Goal: Task Accomplishment & Management: Use online tool/utility

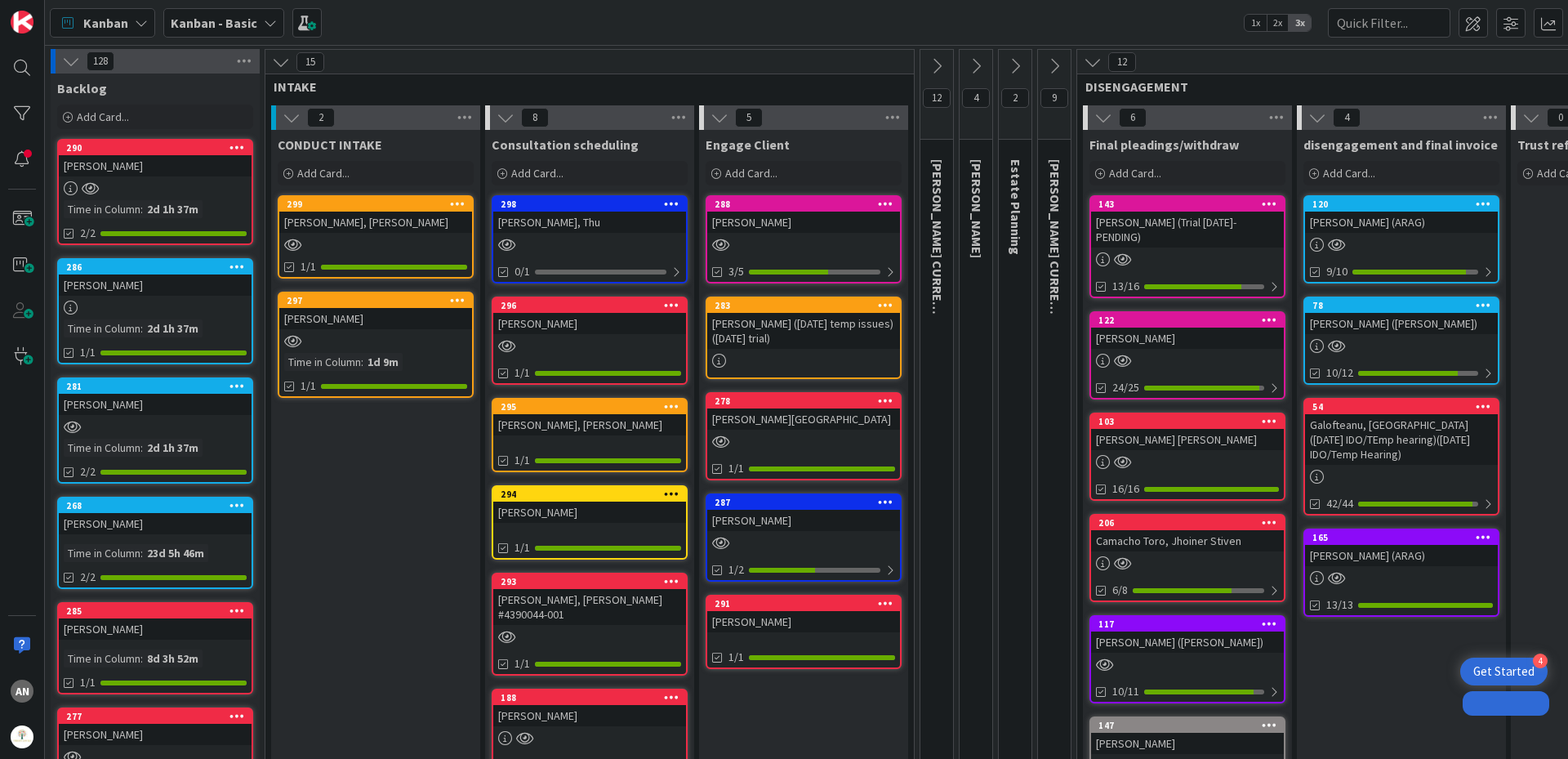
click at [109, 17] on span "Kanban" at bounding box center [105, 22] width 45 height 20
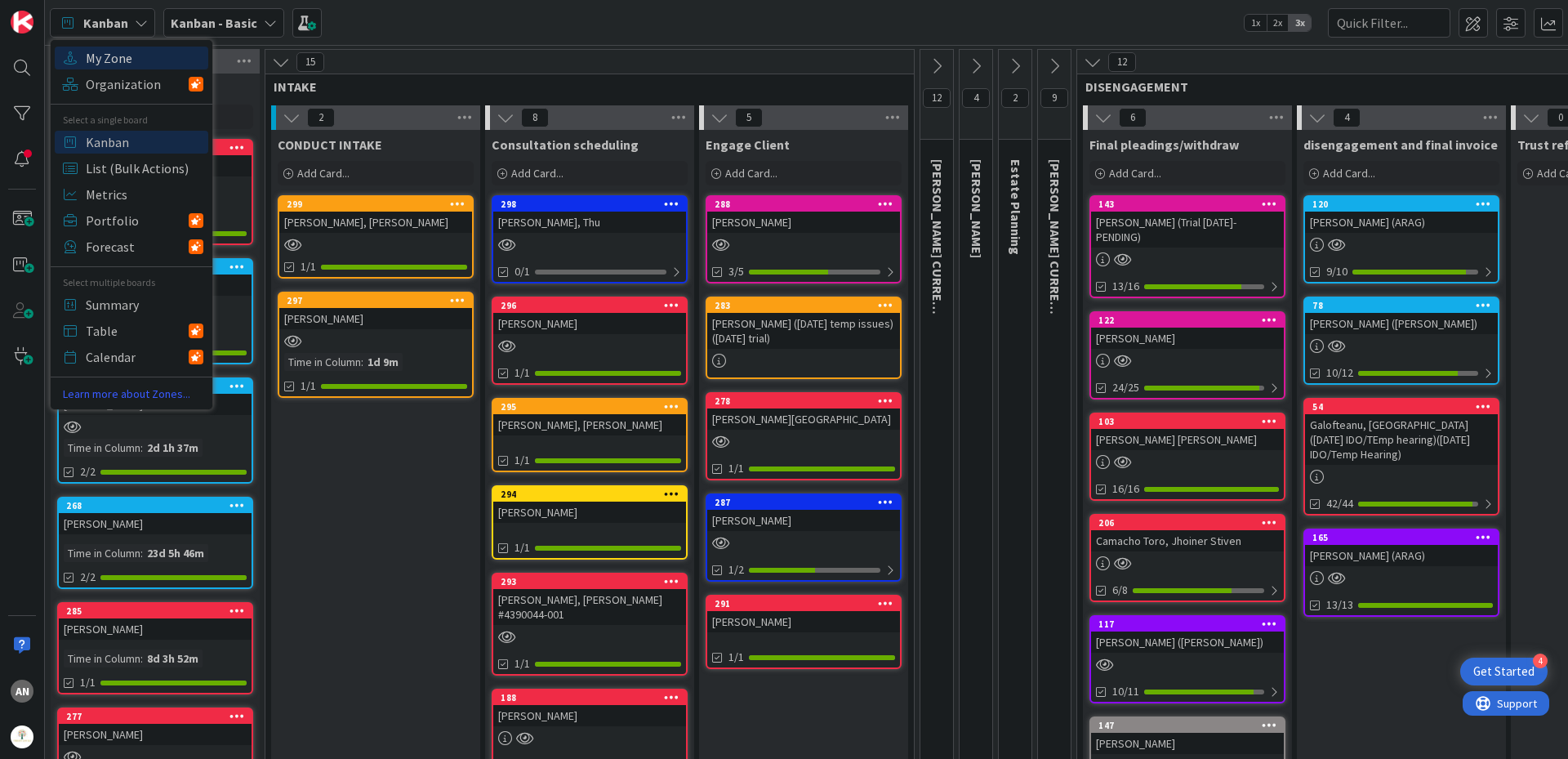
click at [102, 62] on span "My Zone" at bounding box center [144, 58] width 117 height 25
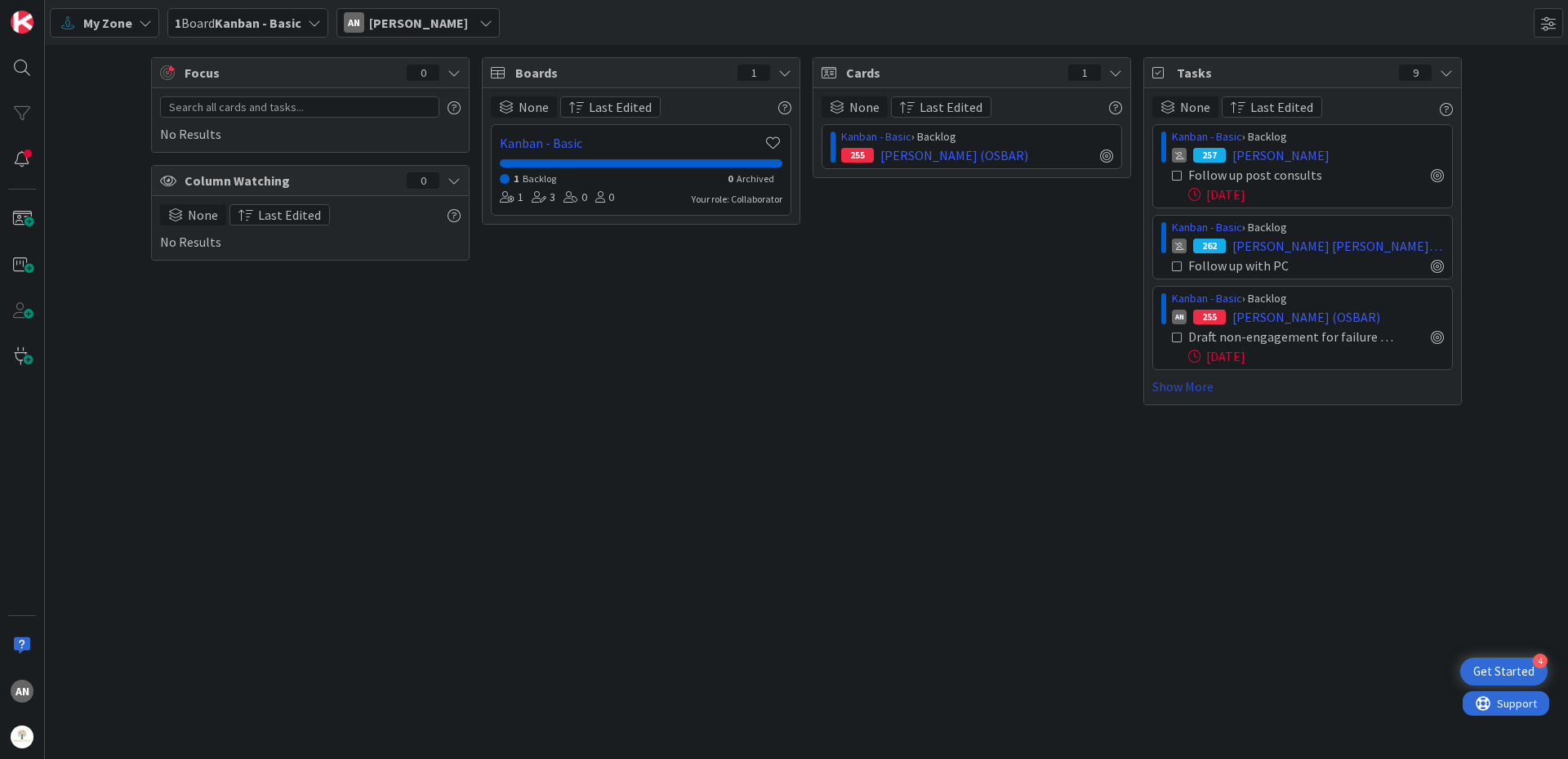
click at [1198, 388] on link "Show More" at bounding box center [1303, 386] width 301 height 20
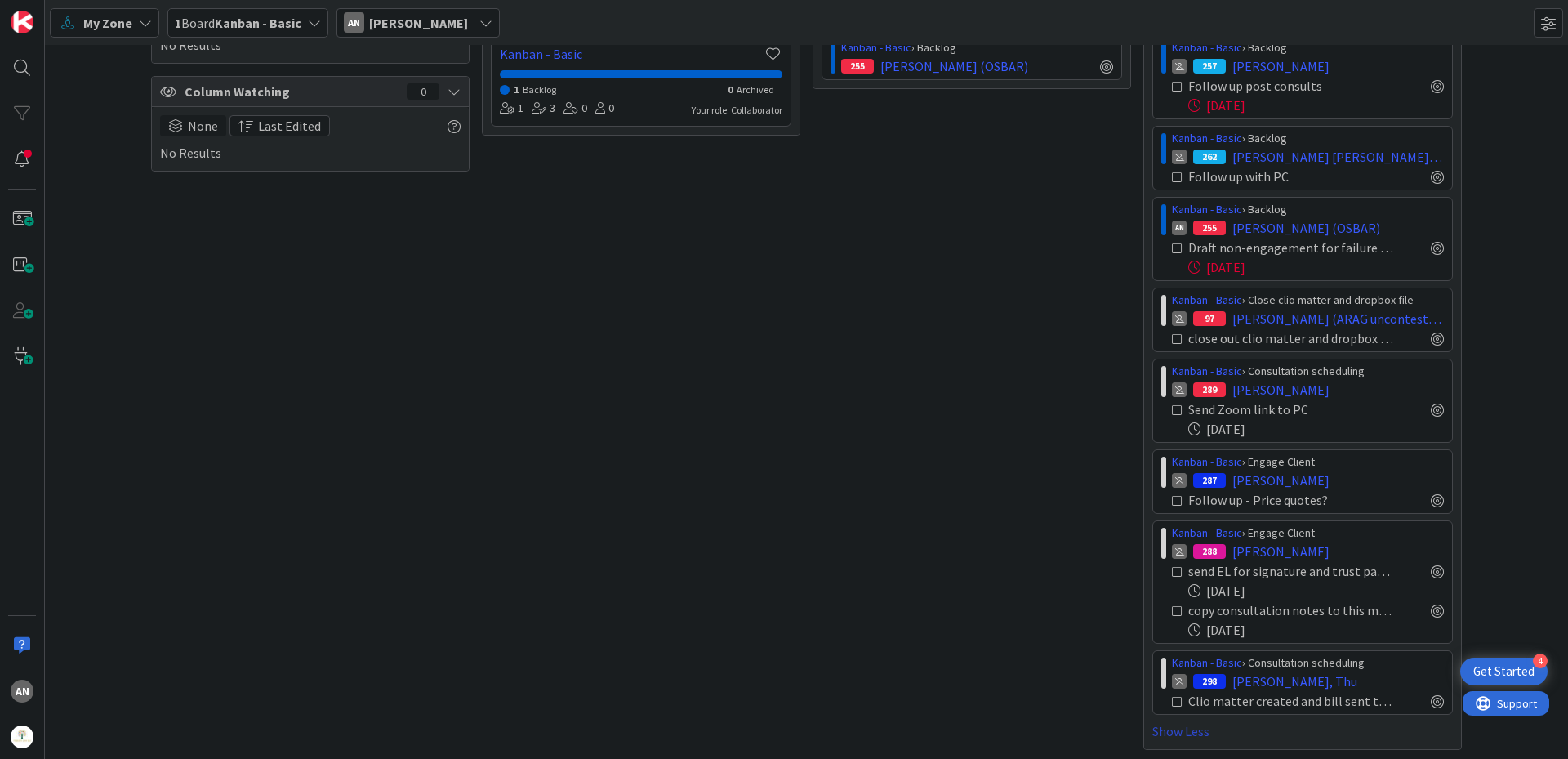
scroll to position [93, 0]
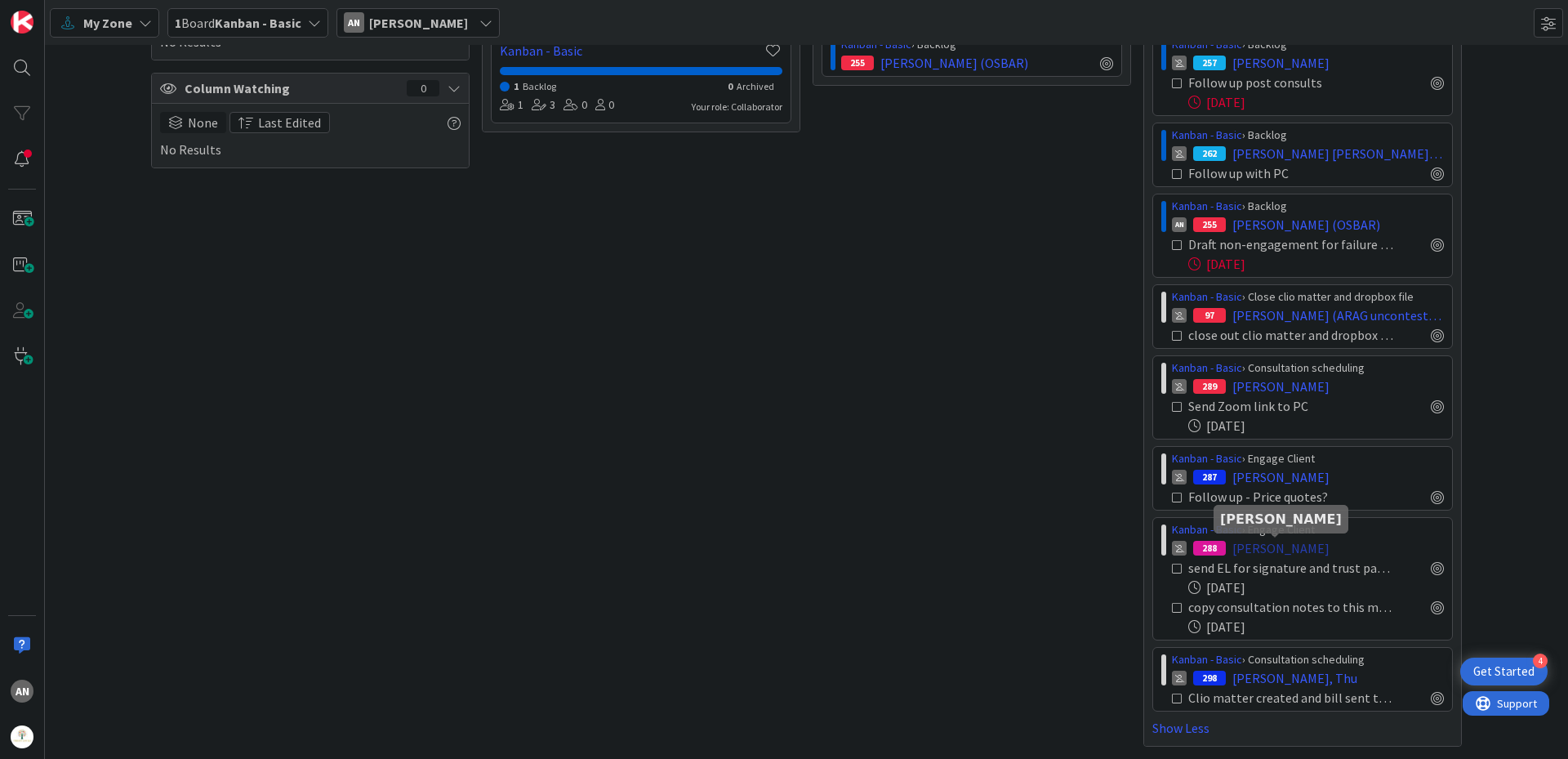
click at [1276, 546] on span "[PERSON_NAME]" at bounding box center [1281, 547] width 97 height 20
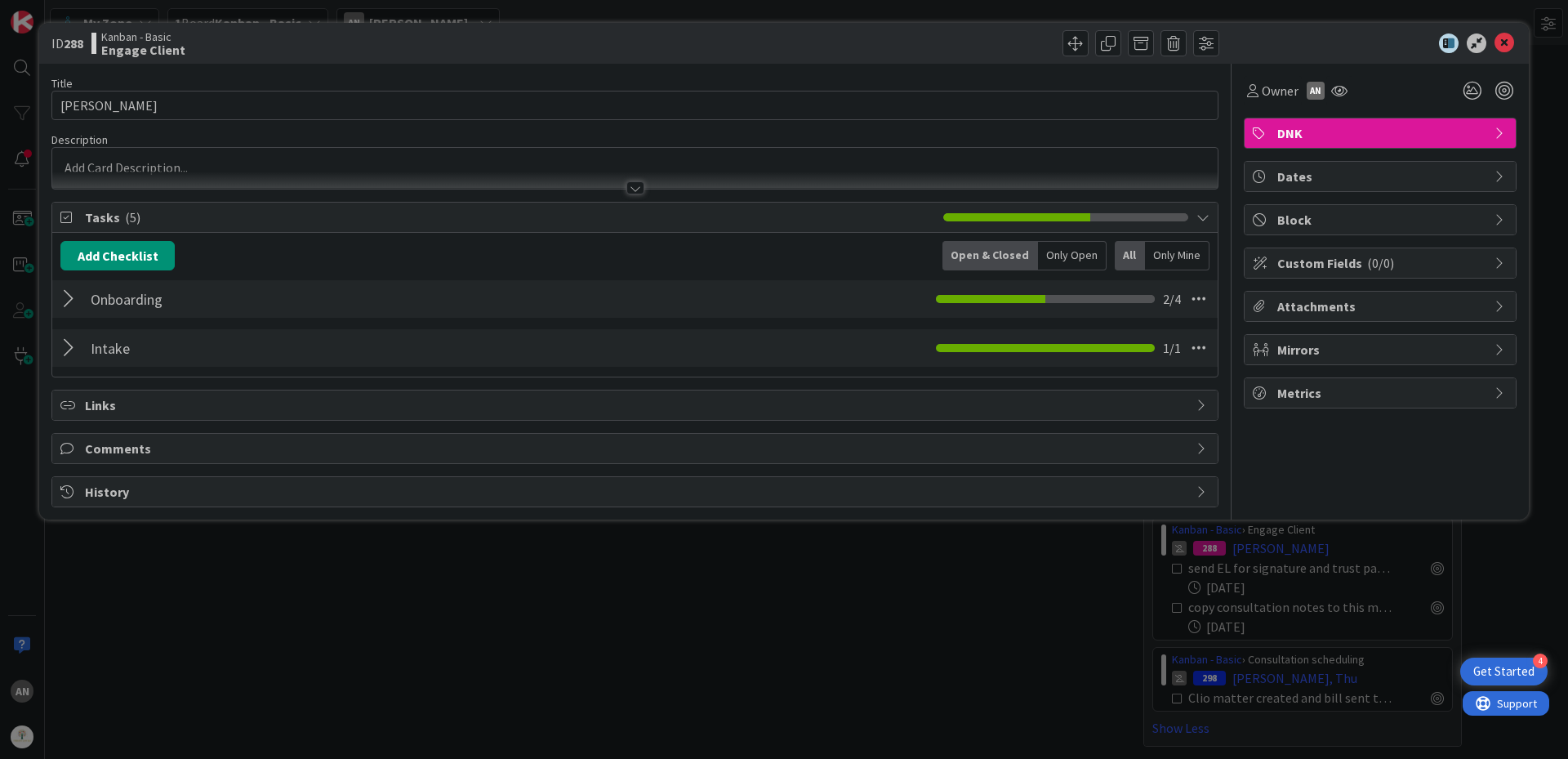
click at [659, 307] on div "Onboarding Checklist Name 10 / 64 Onboarding 2 / 4" at bounding box center [634, 299] width 1165 height 37
click at [58, 305] on div "Onboarding Checklist Name 10 / 64 Onboarding 2 / 4" at bounding box center [634, 299] width 1165 height 37
click at [62, 298] on div at bounding box center [71, 298] width 21 height 30
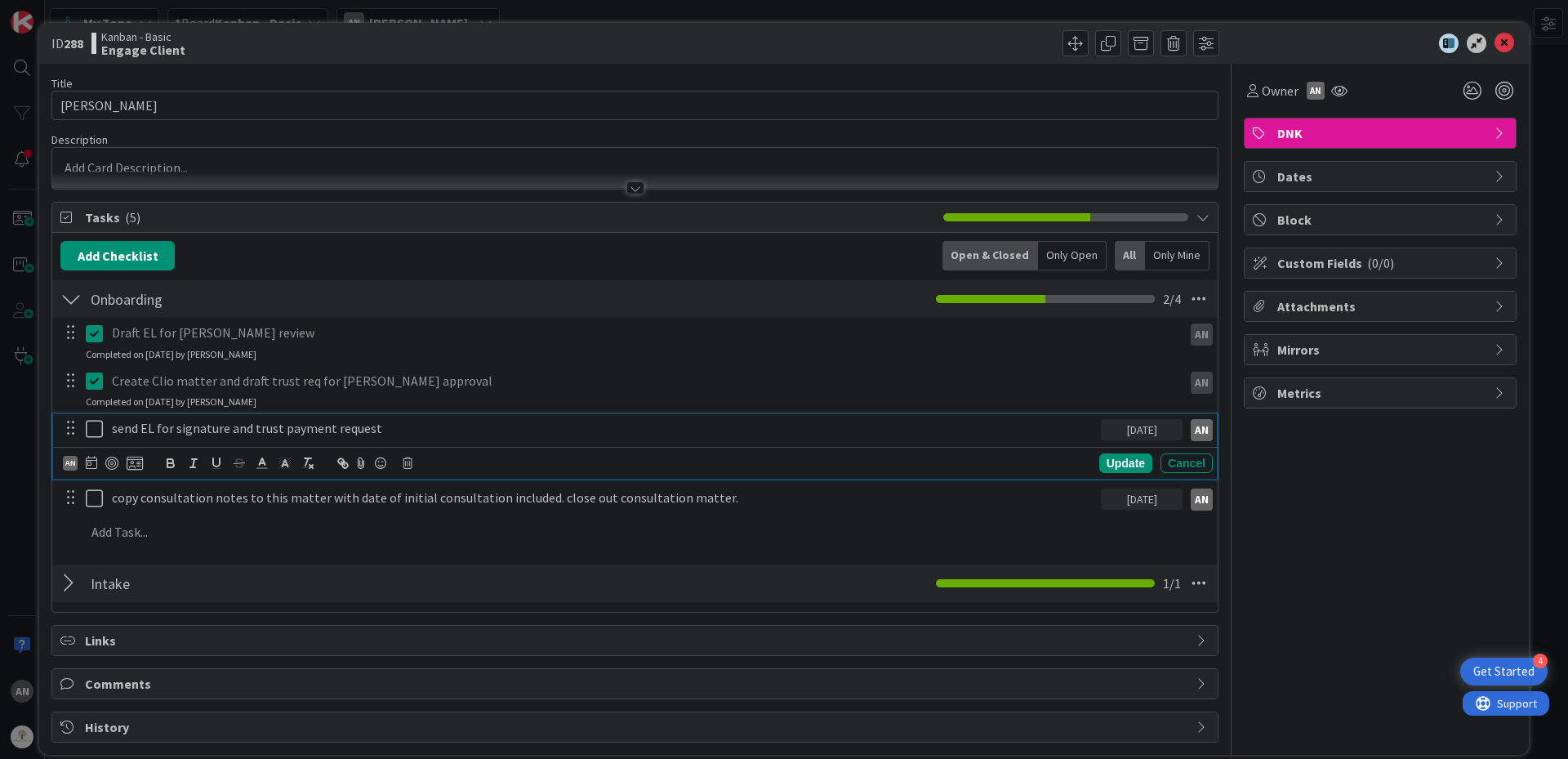
click at [459, 438] on p "send EL for signature and trust payment request" at bounding box center [603, 428] width 982 height 19
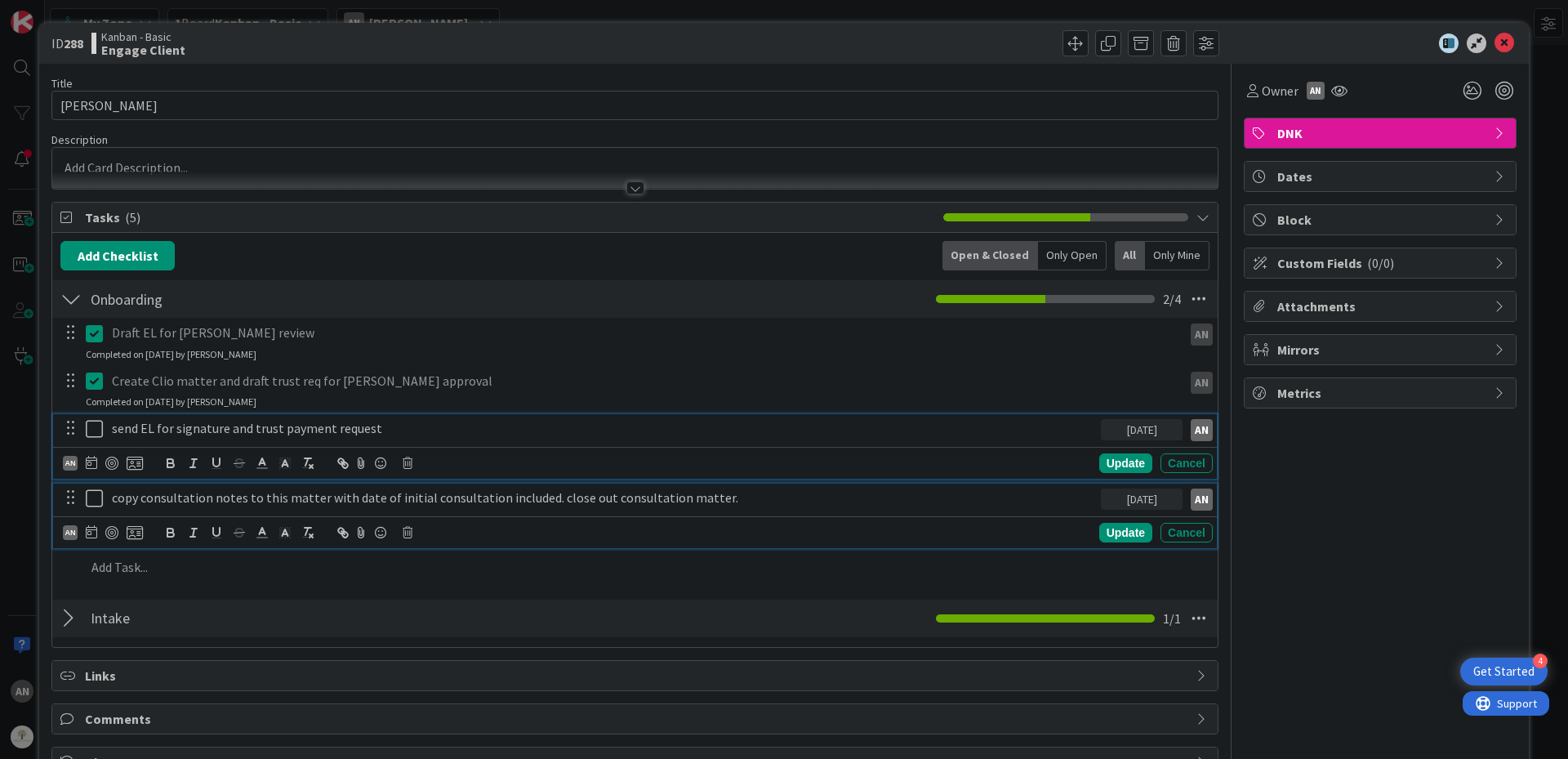
click at [745, 501] on p "copy consultation notes to this matter with date of initial consultation includ…" at bounding box center [603, 498] width 982 height 19
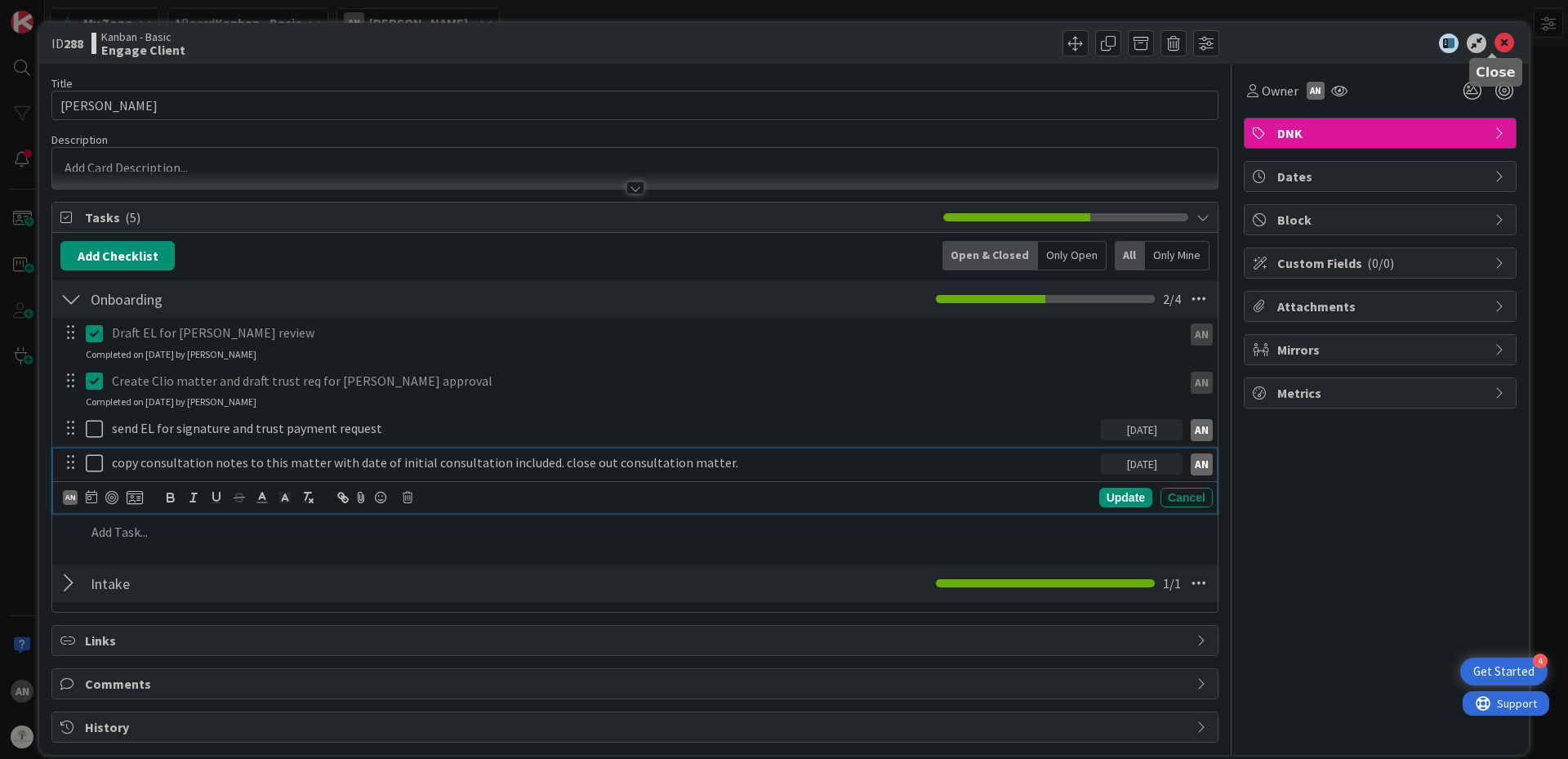
click at [1494, 38] on icon at bounding box center [1503, 42] width 20 height 20
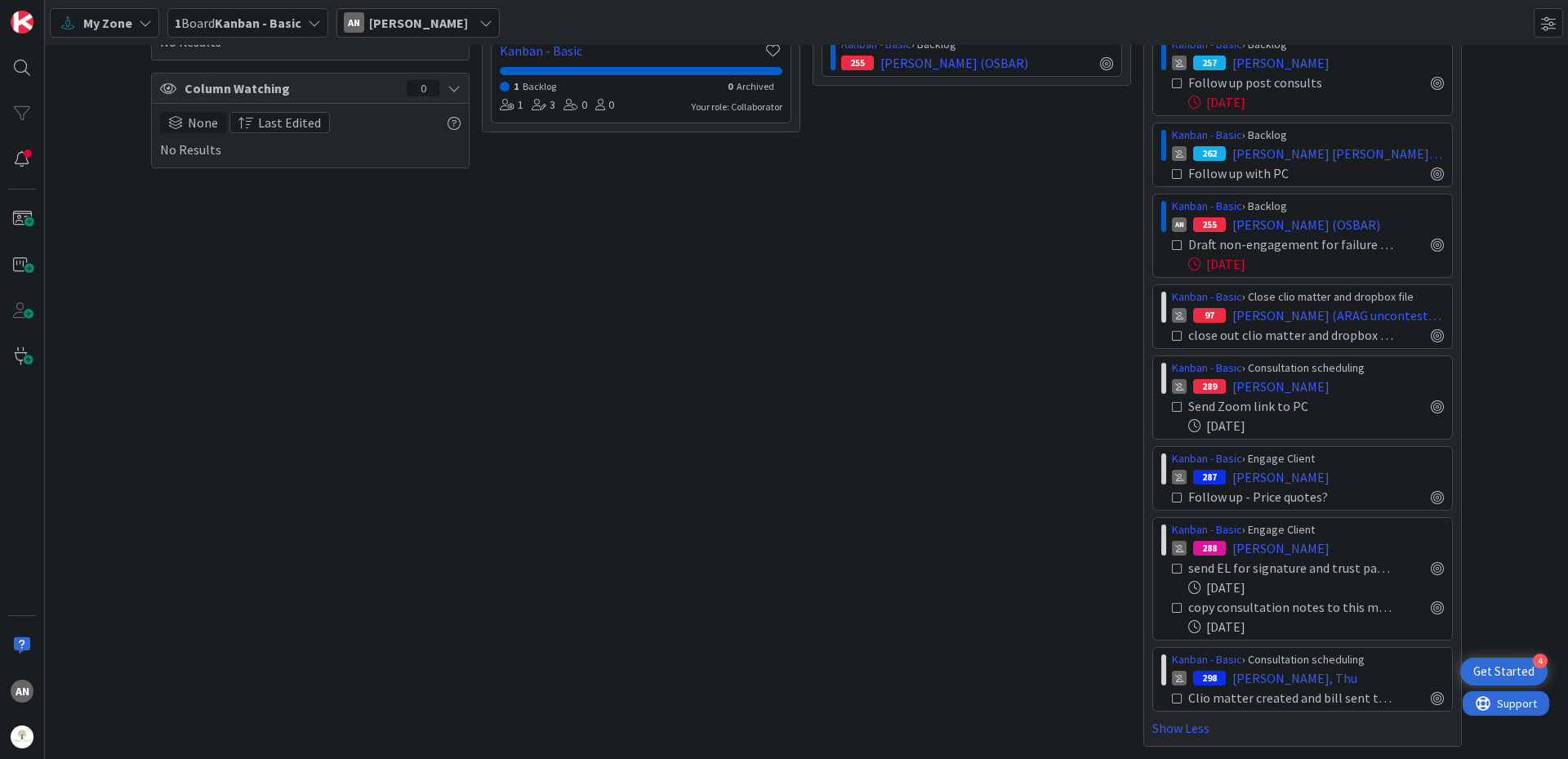
click at [82, 27] on div "My Zone" at bounding box center [105, 23] width 110 height 30
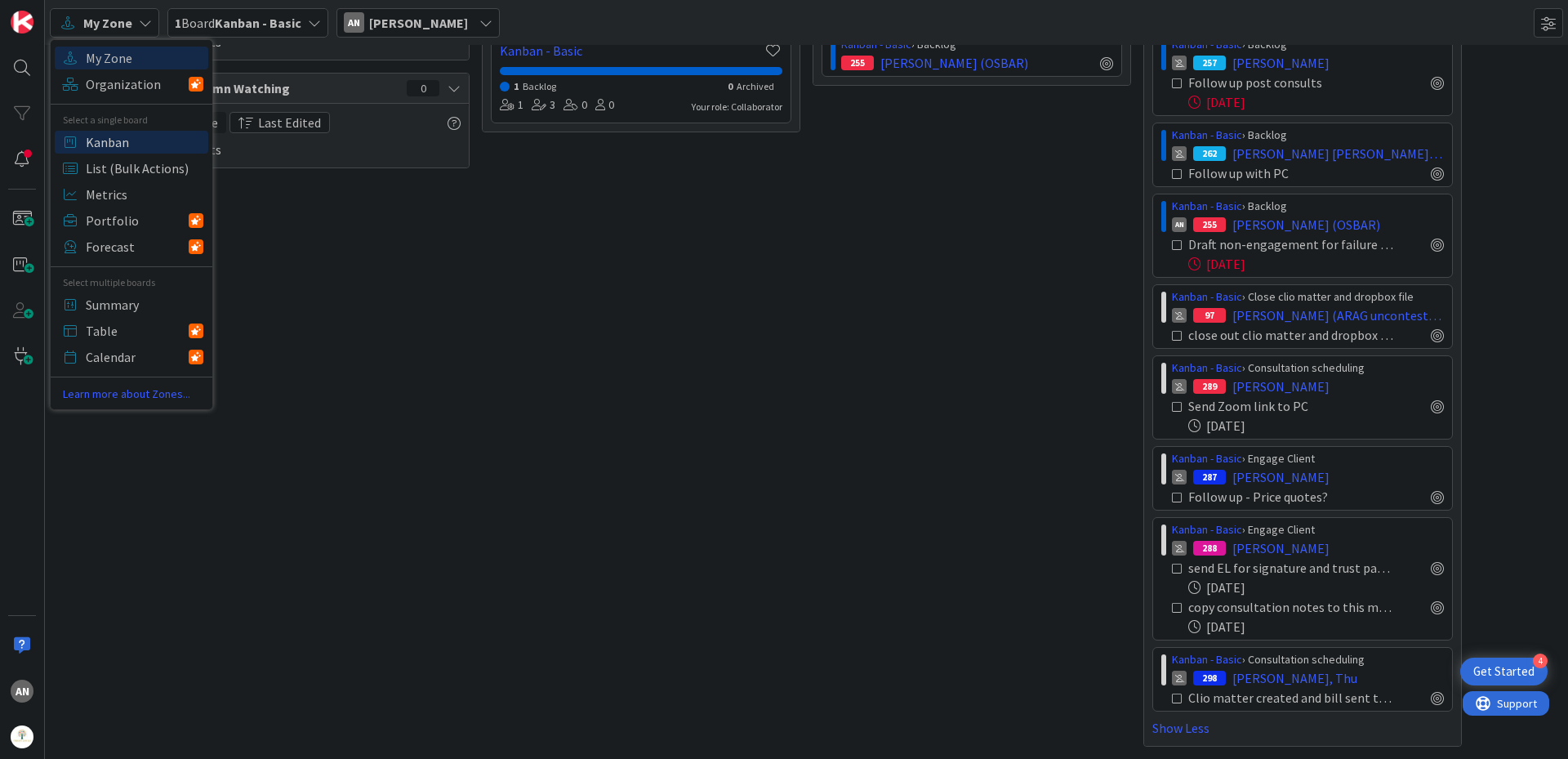
click at [118, 136] on span "Kanban" at bounding box center [144, 142] width 117 height 25
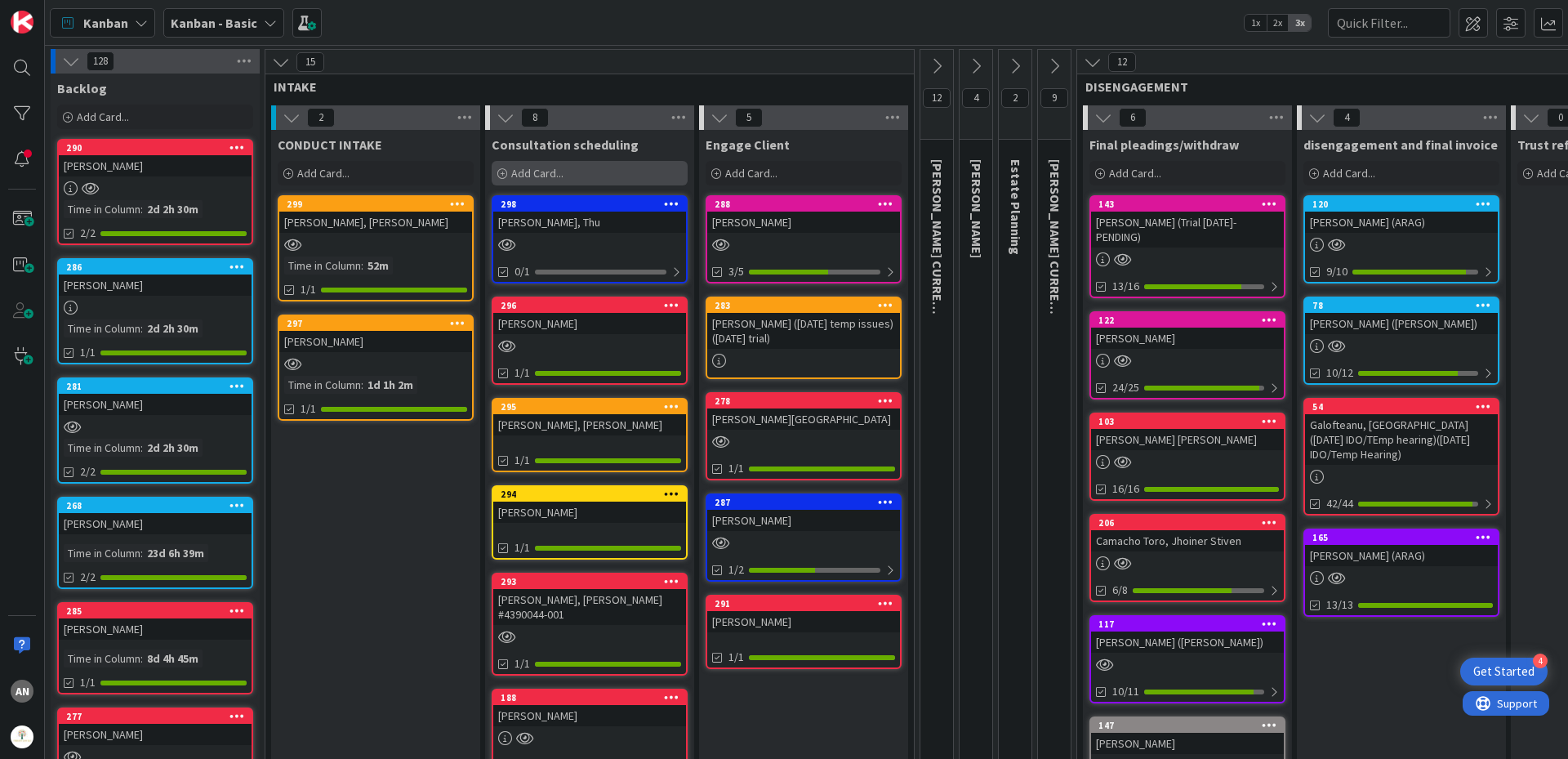
click at [570, 169] on div "Add Card..." at bounding box center [589, 173] width 196 height 25
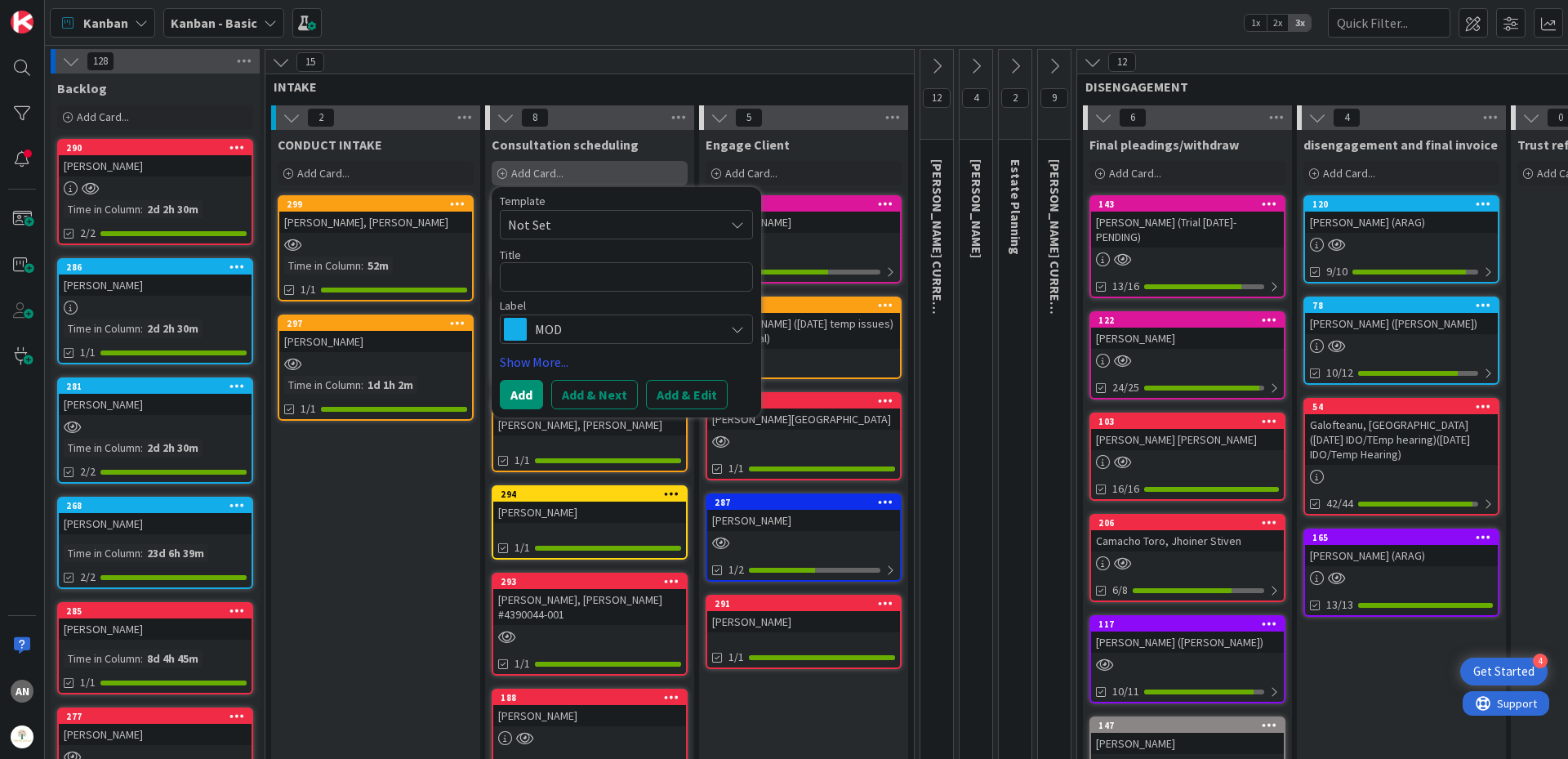
type textarea "x"
type textarea "H"
type textarea "x"
type textarea "Ho"
type textarea "x"
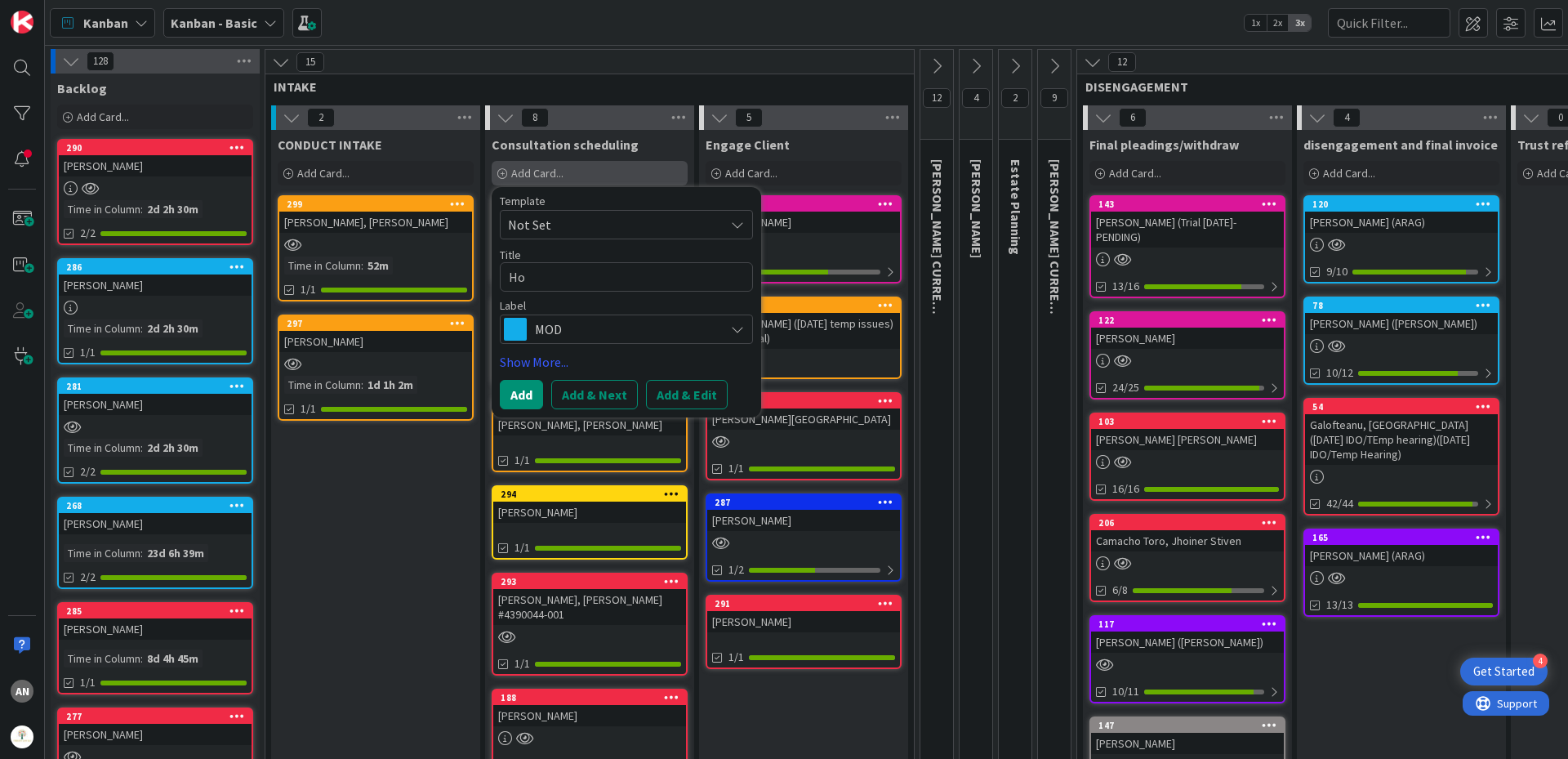
type textarea "Hol"
type textarea "x"
type textarea "[PERSON_NAME]"
type textarea "x"
type textarea "[PERSON_NAME],"
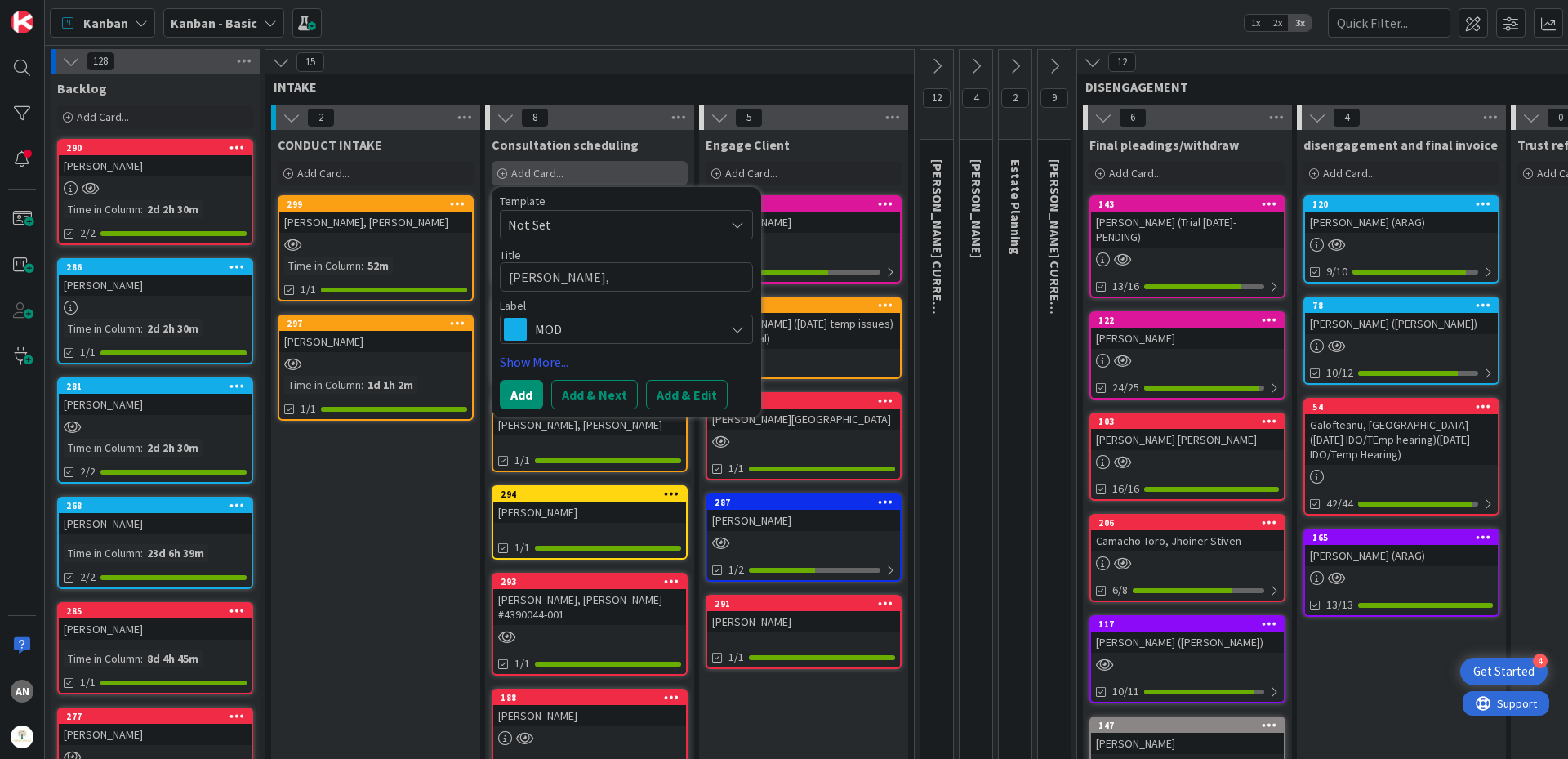
type textarea "x"
type textarea "[PERSON_NAME],"
type textarea "x"
type textarea "[PERSON_NAME], H"
type textarea "x"
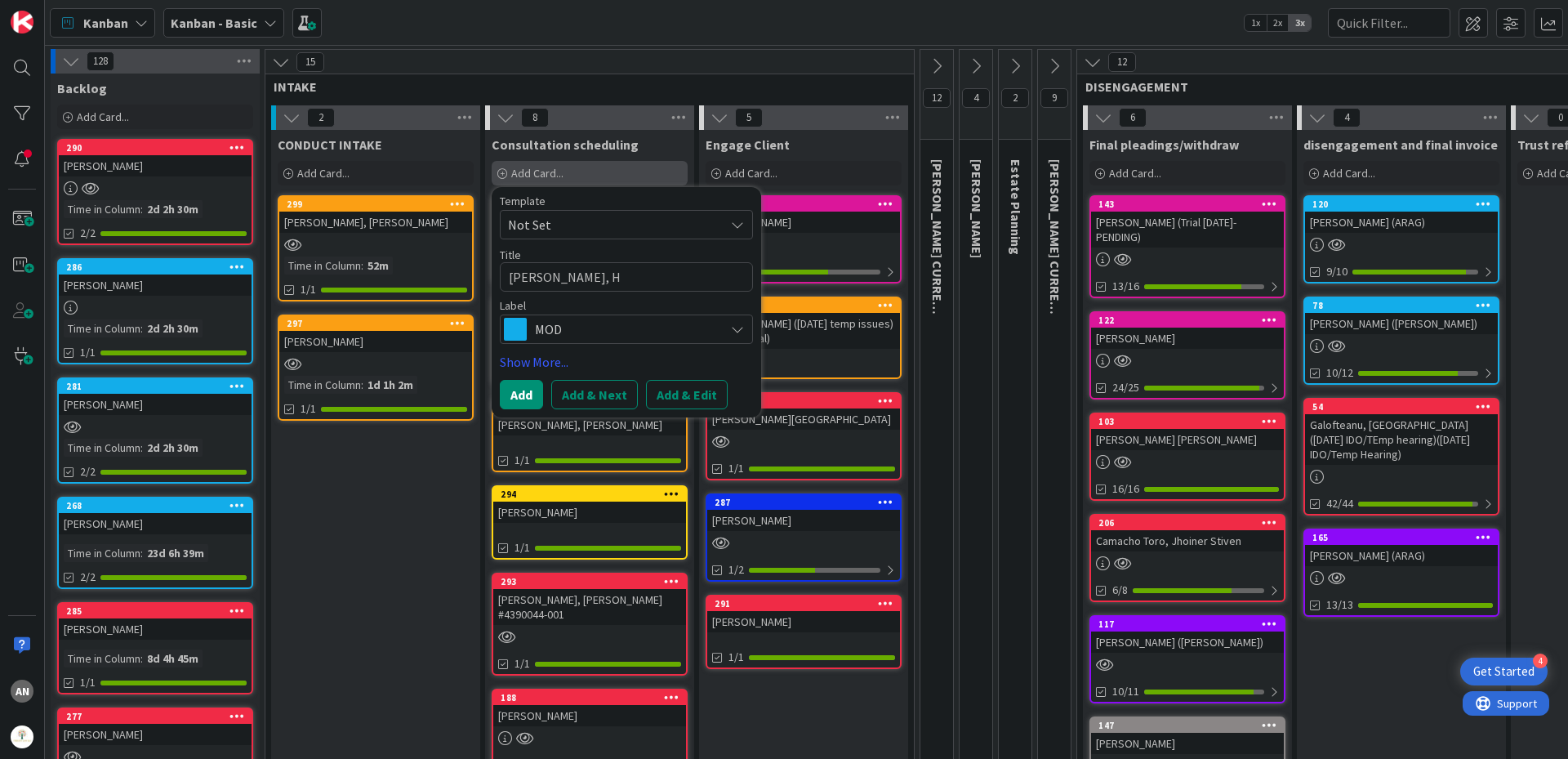
type textarea "[PERSON_NAME], He"
type textarea "x"
type textarea "[PERSON_NAME]"
type textarea "x"
type textarea "[PERSON_NAME], Heat"
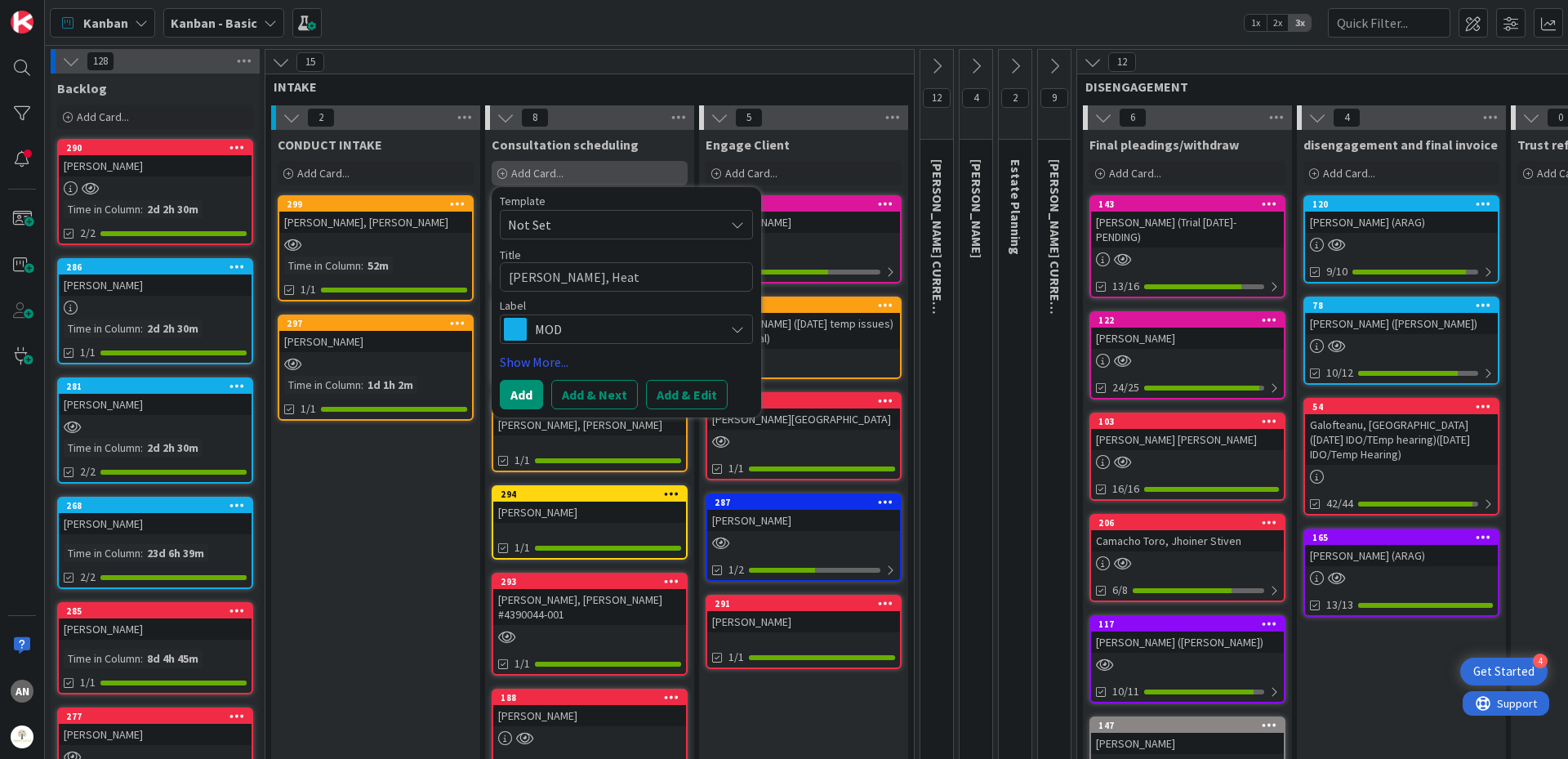
type textarea "x"
type textarea "[PERSON_NAME]"
type textarea "x"
type textarea "[PERSON_NAME]"
type textarea "x"
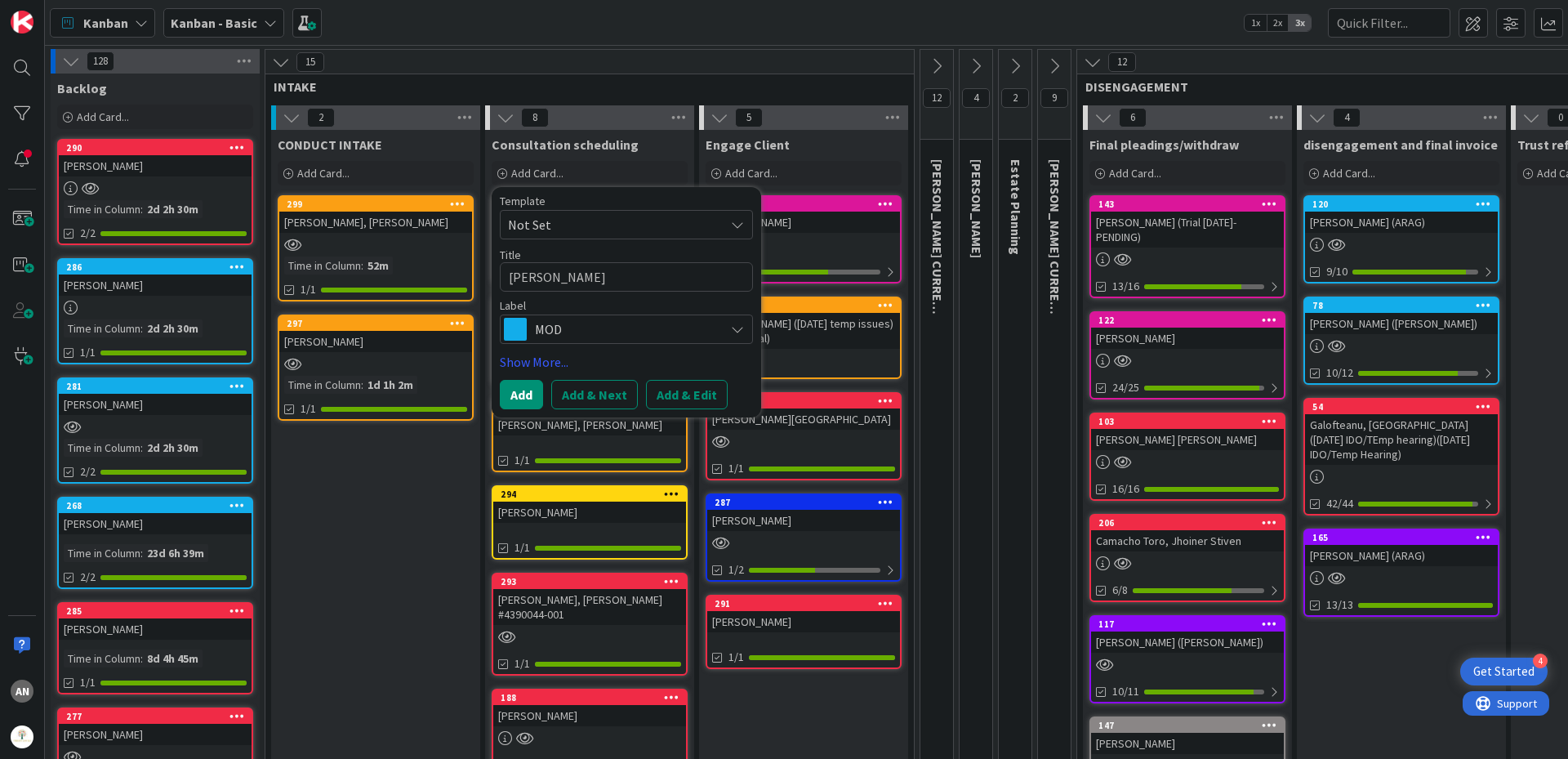
type textarea "[PERSON_NAME]"
click at [592, 326] on span "MOD" at bounding box center [625, 329] width 181 height 23
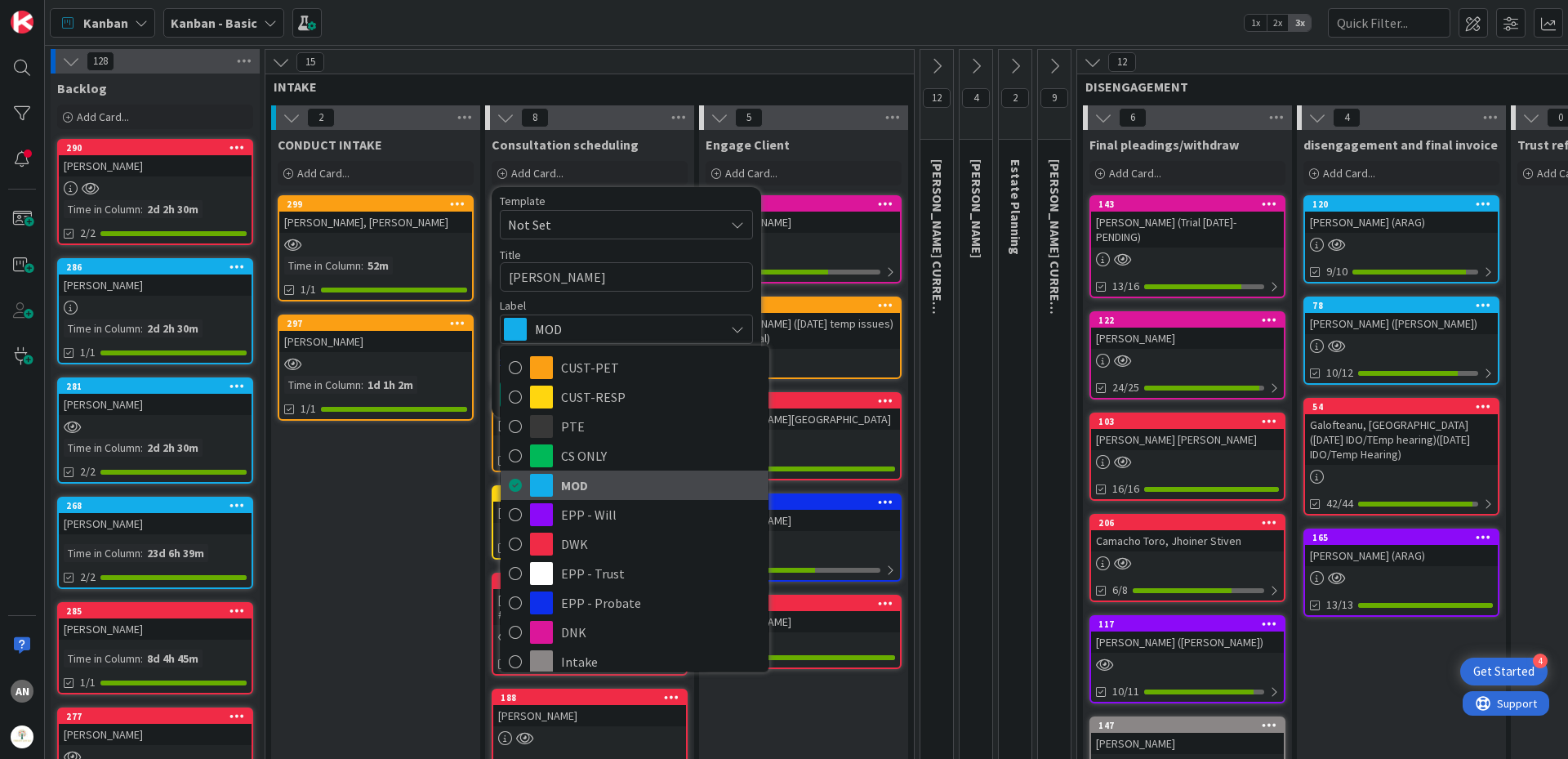
click at [628, 494] on span "MOD" at bounding box center [660, 484] width 199 height 25
type textarea "x"
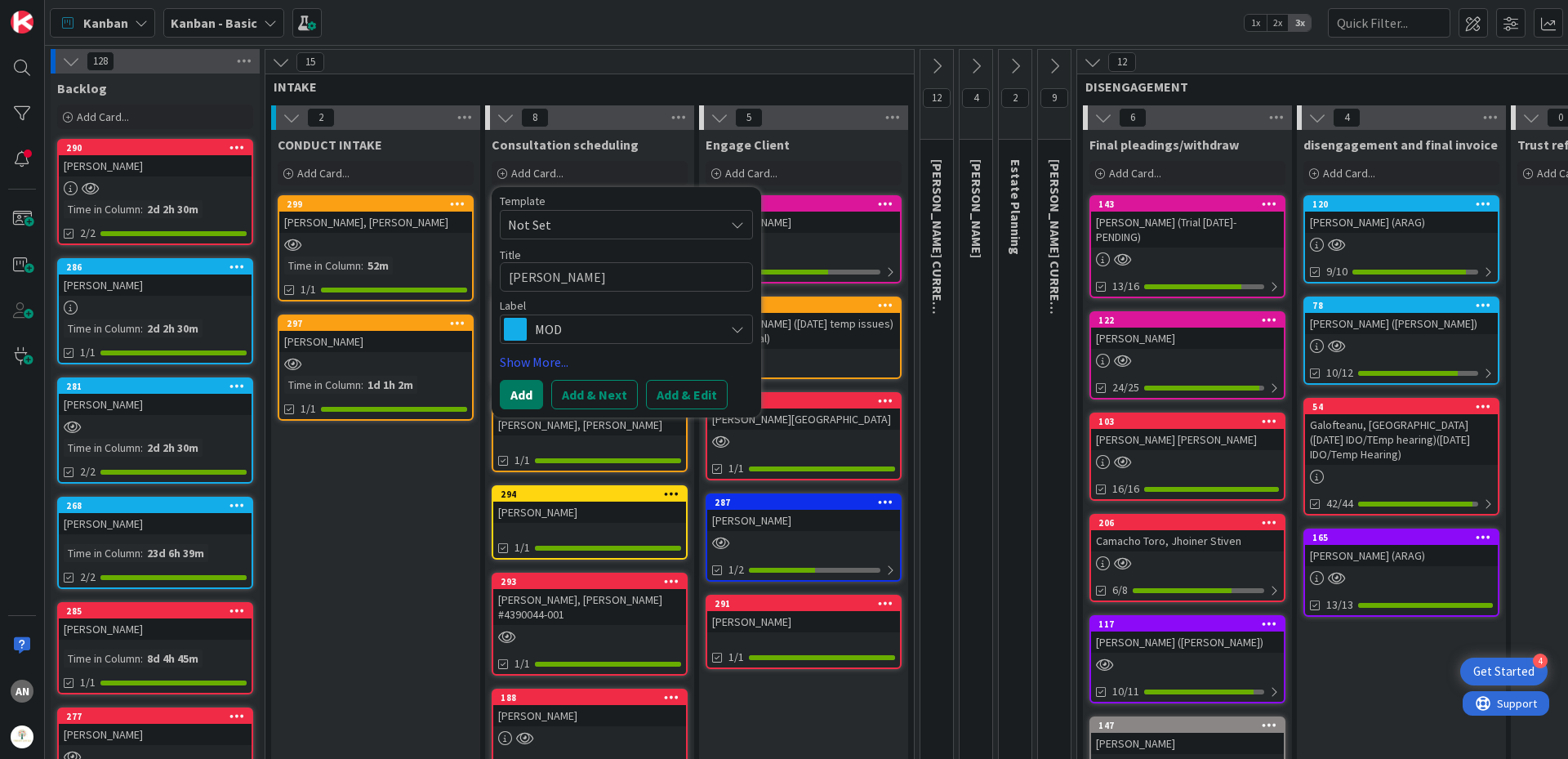
click at [531, 397] on button "Add" at bounding box center [521, 394] width 43 height 30
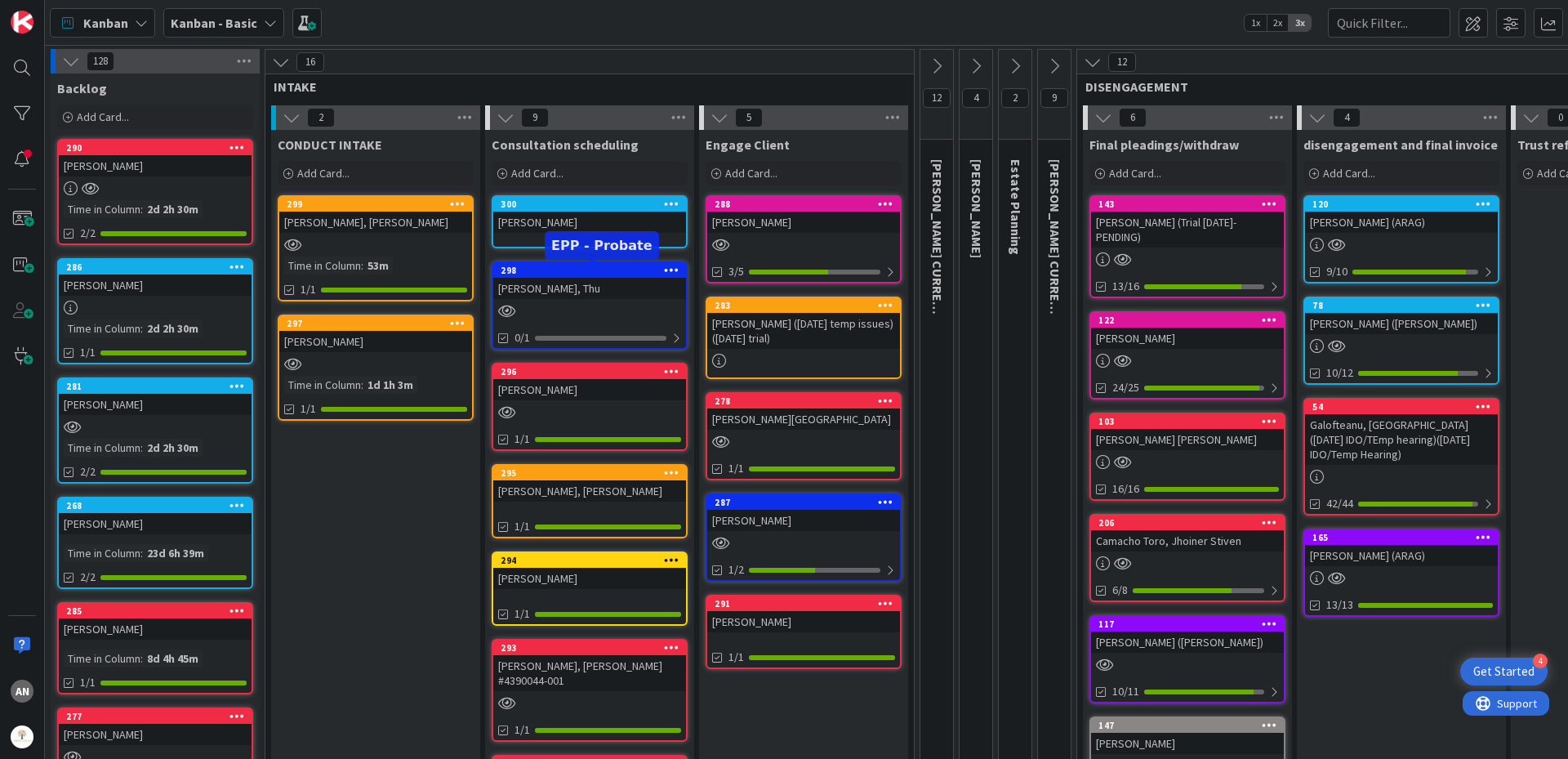
click at [534, 214] on div "[PERSON_NAME]" at bounding box center [589, 222] width 193 height 21
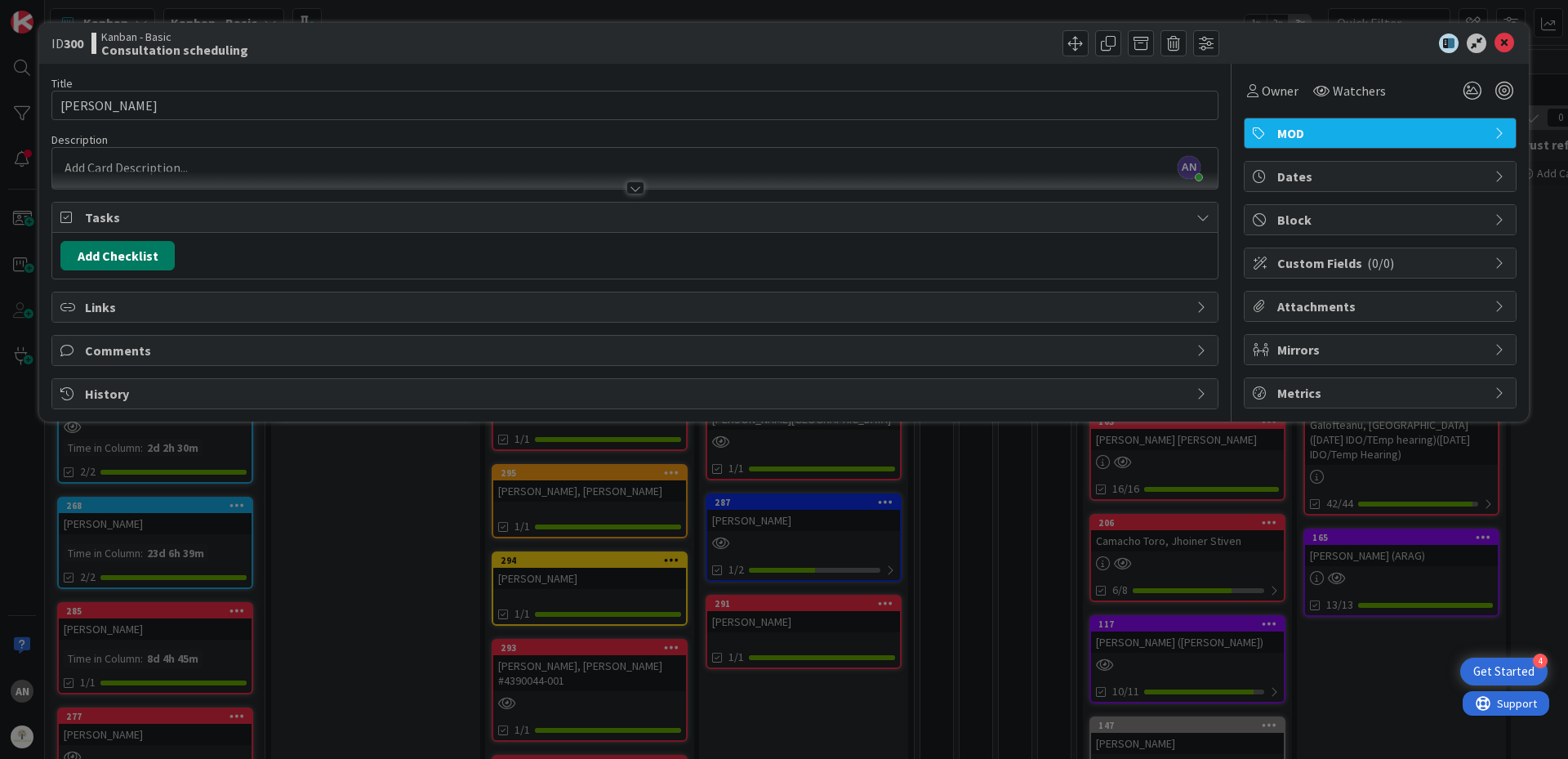
click at [145, 254] on button "Add Checklist" at bounding box center [117, 255] width 115 height 30
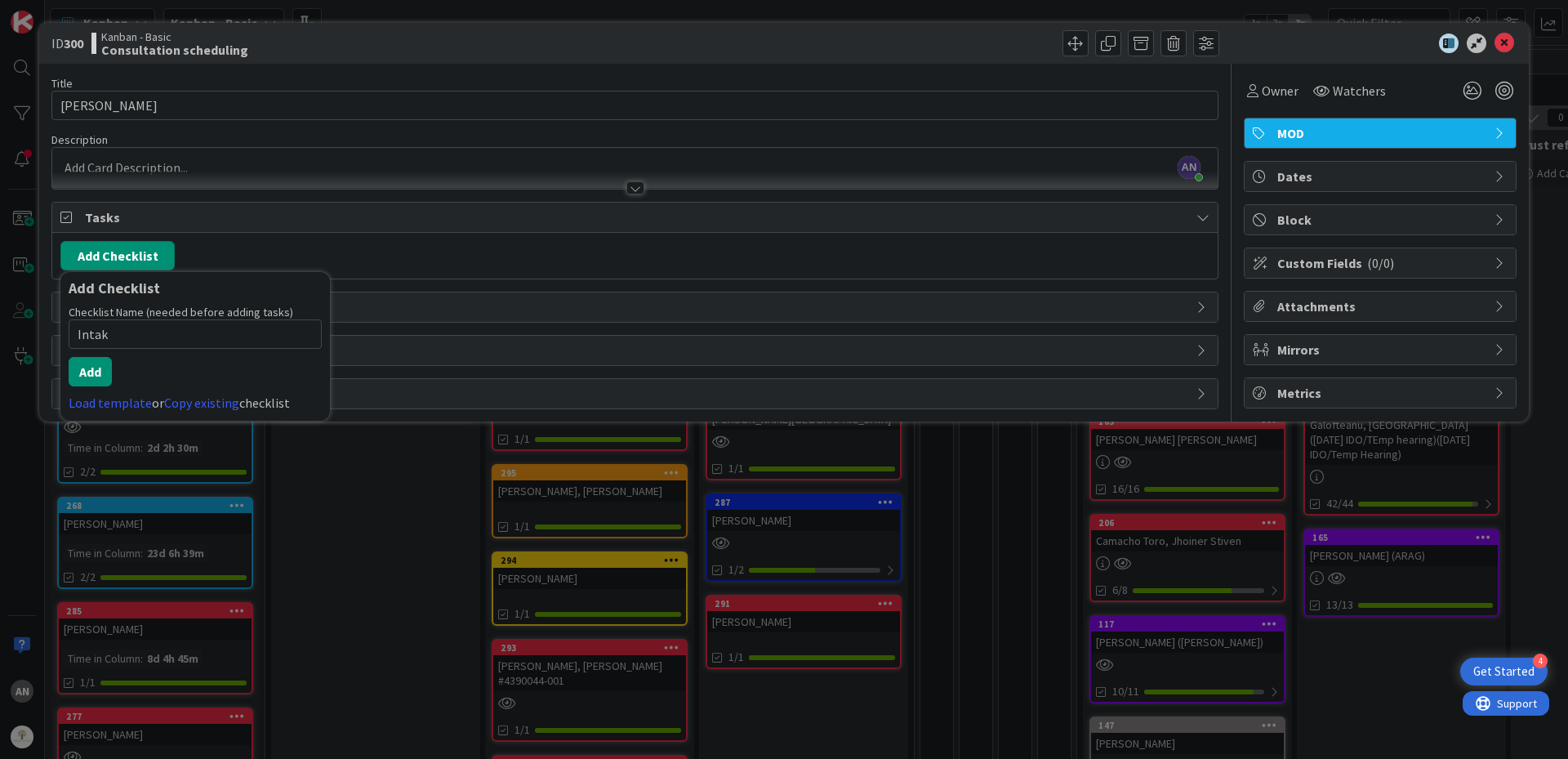
type input "Intake"
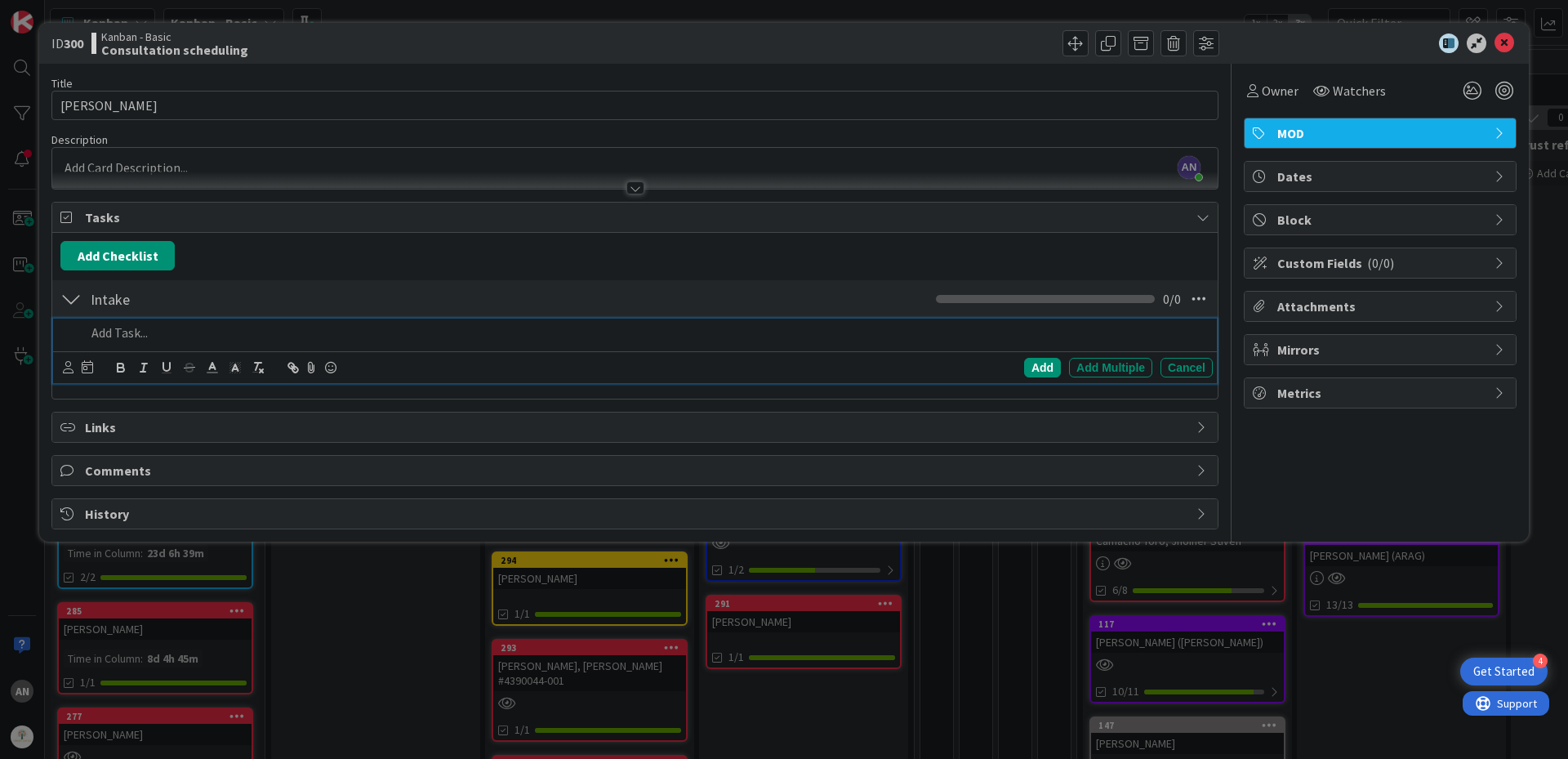
click at [120, 333] on p at bounding box center [646, 332] width 1120 height 19
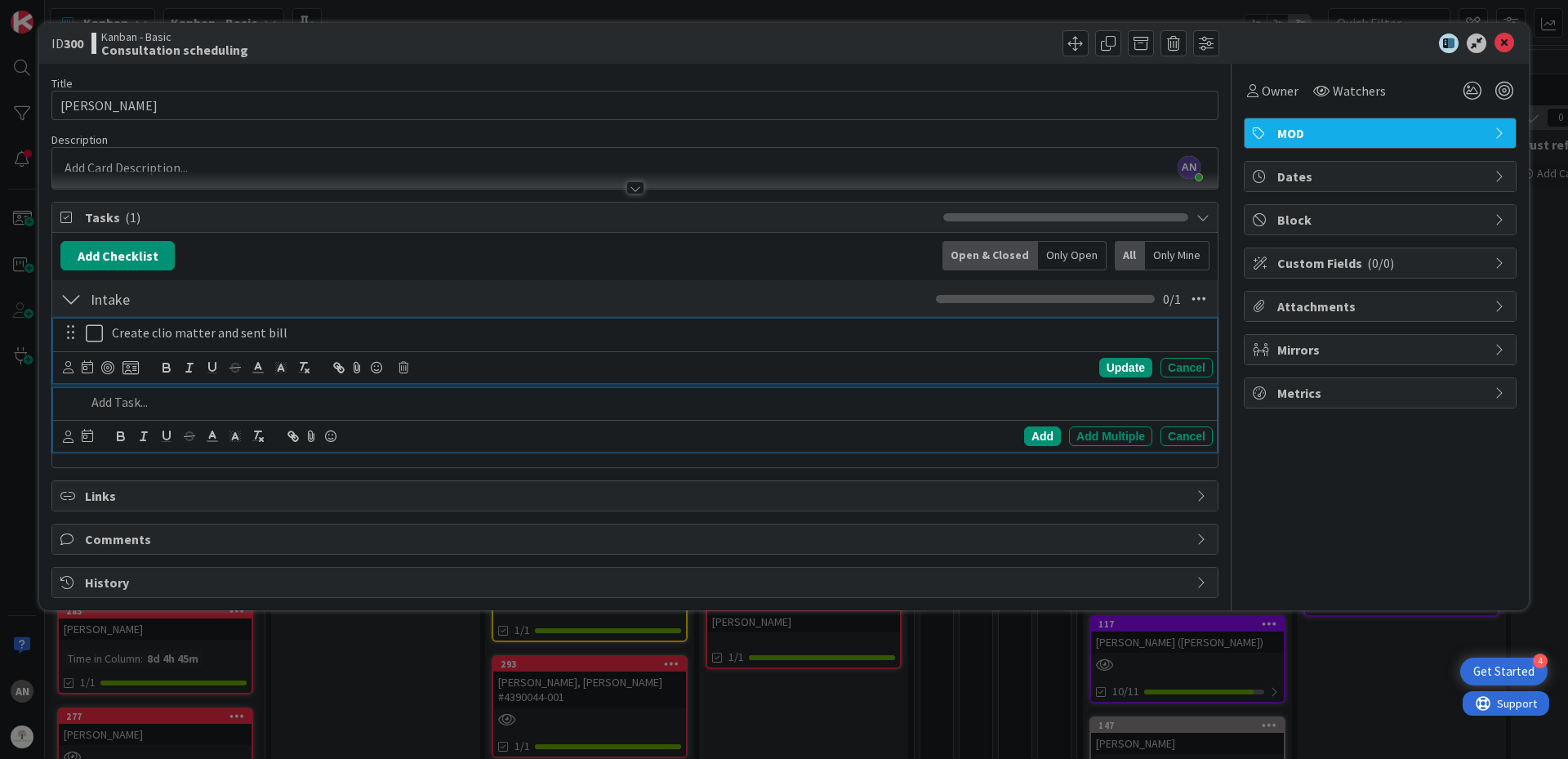
click at [299, 331] on p "Create clio matter and sent bill" at bounding box center [659, 332] width 1094 height 19
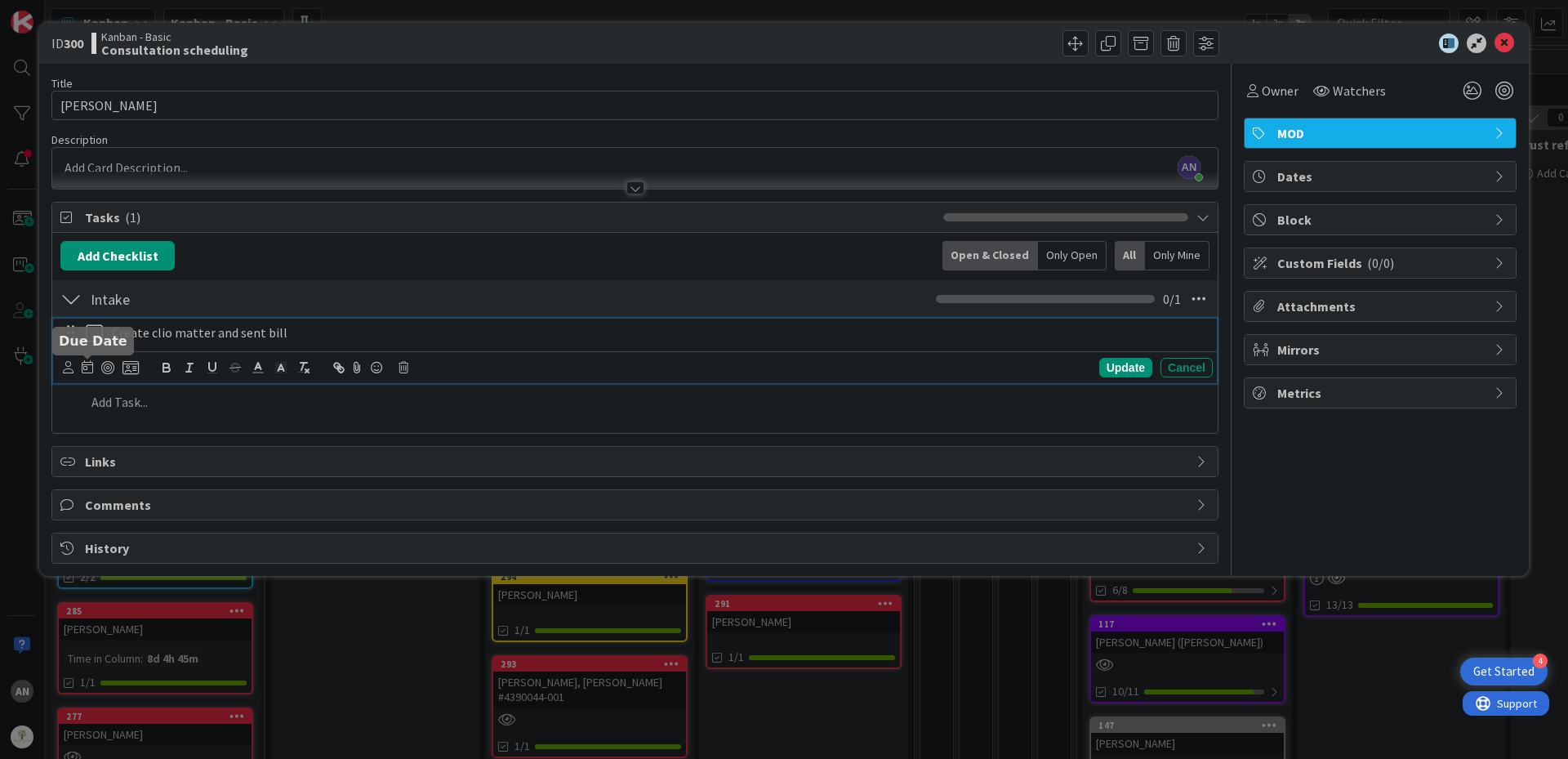
click at [75, 376] on div at bounding box center [100, 367] width 76 height 20
click at [67, 367] on icon at bounding box center [68, 367] width 10 height 12
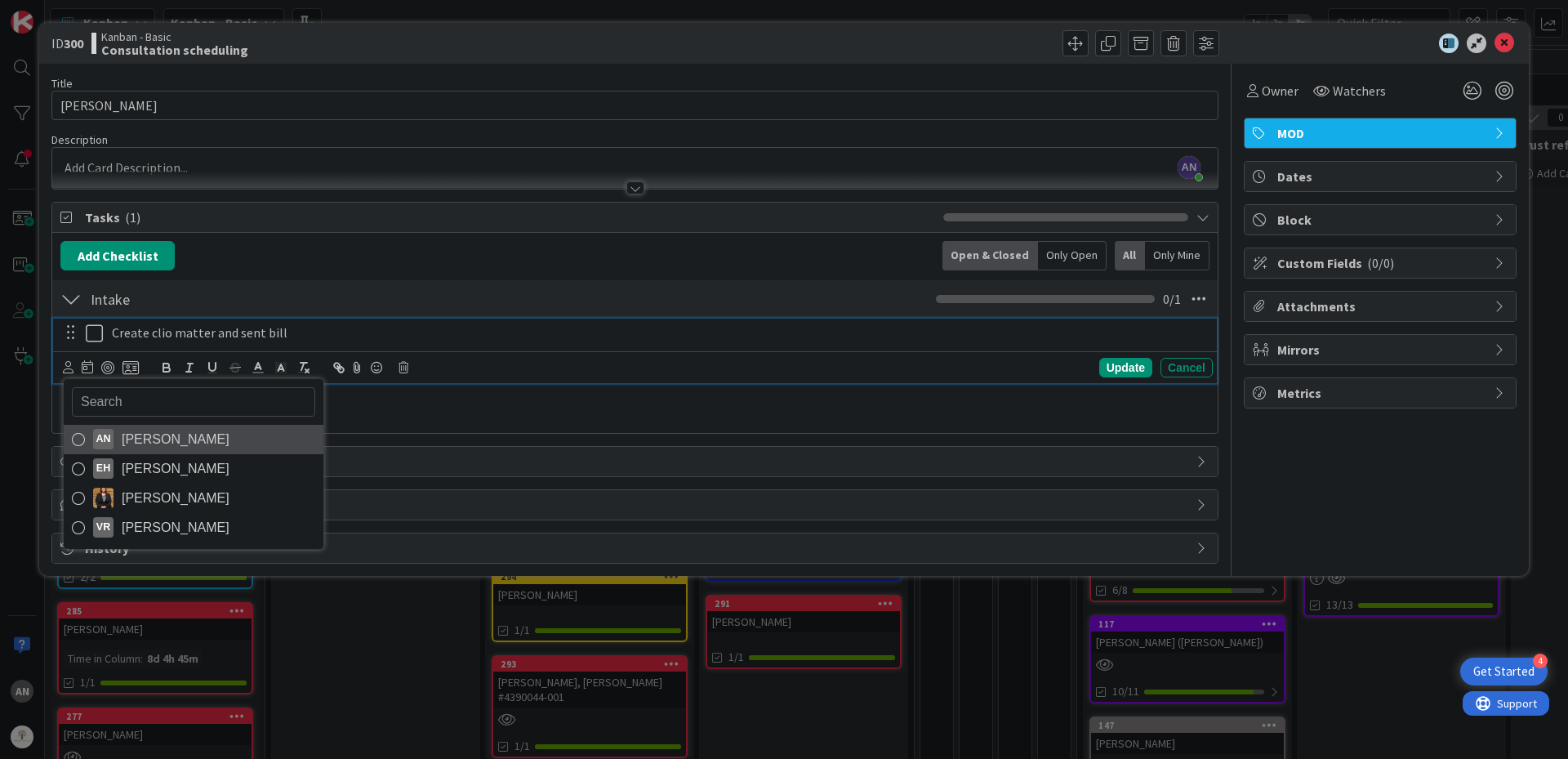
click at [131, 435] on span "[PERSON_NAME]" at bounding box center [175, 439] width 108 height 25
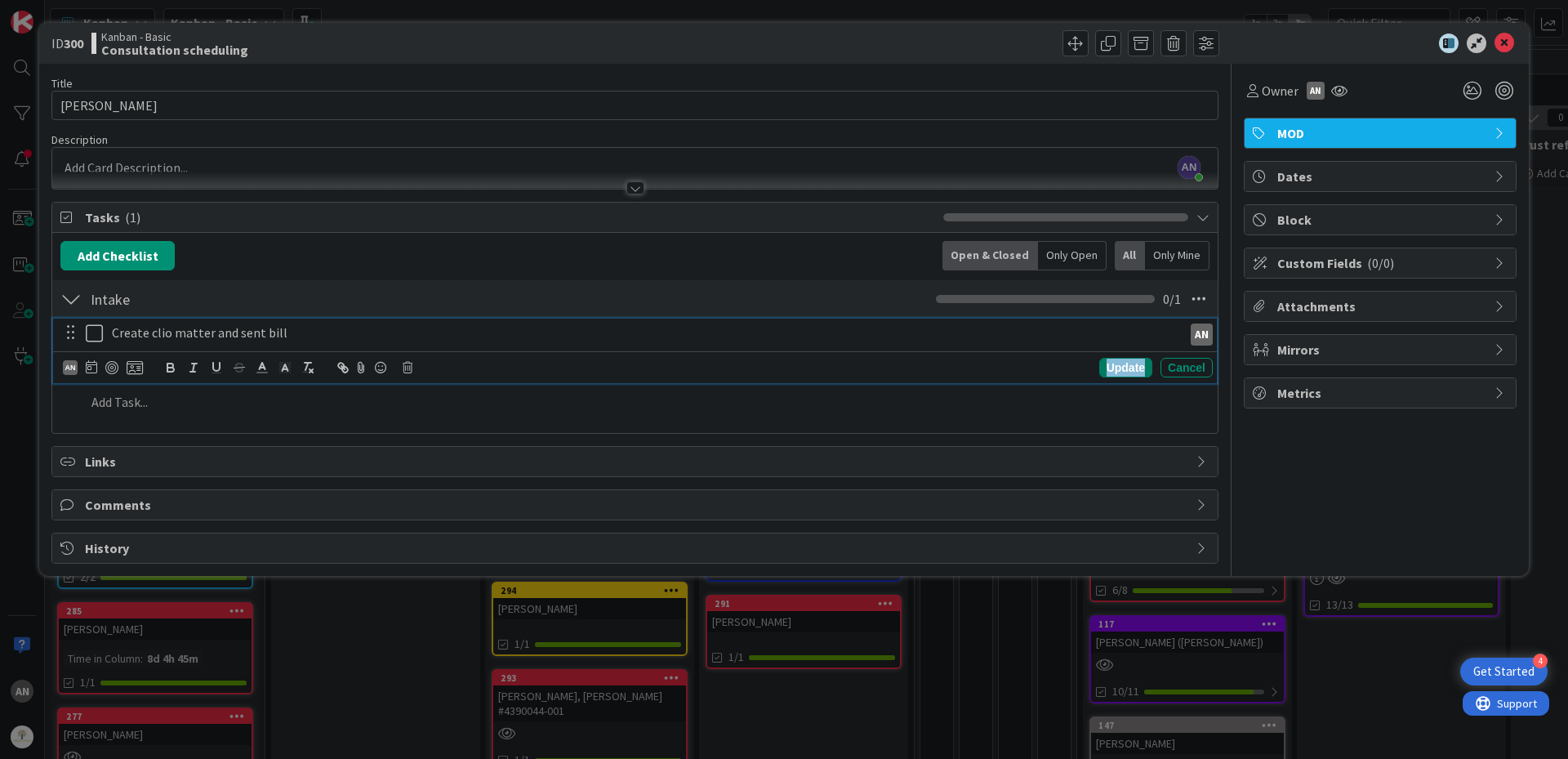
click at [1110, 371] on div "Update" at bounding box center [1125, 367] width 53 height 20
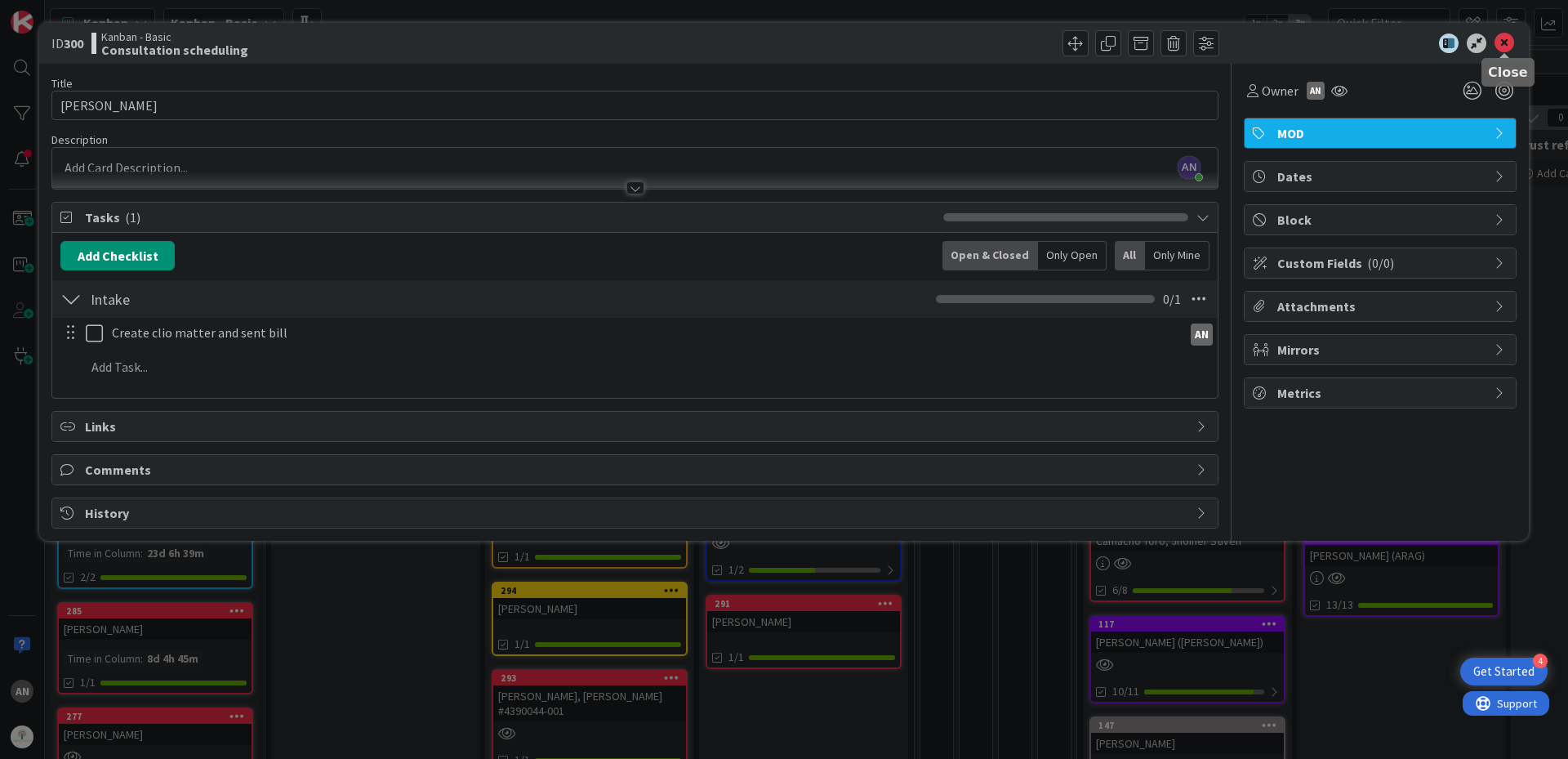
click at [1506, 48] on icon at bounding box center [1503, 42] width 20 height 20
